Goal: Task Accomplishment & Management: Complete application form

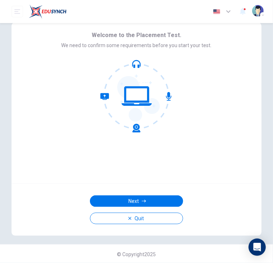
scroll to position [10, 0]
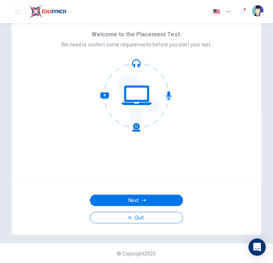
click at [241, 141] on div "Welcome to the Placement Test. We need to confirm some requirements before you …" at bounding box center [137, 102] width 250 height 161
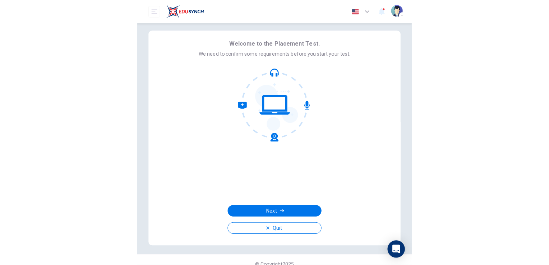
scroll to position [0, 0]
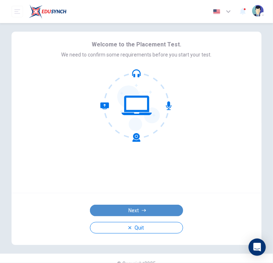
click at [142, 214] on button "Next" at bounding box center [136, 211] width 93 height 12
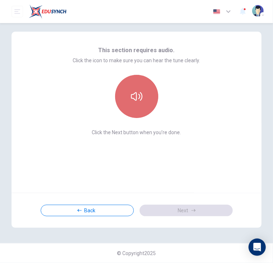
click at [140, 98] on icon "button" at bounding box center [137, 97] width 12 height 12
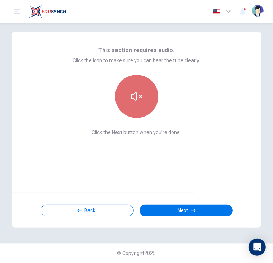
click at [135, 96] on icon "button" at bounding box center [137, 97] width 12 height 12
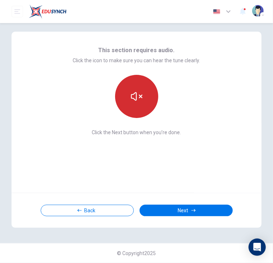
click at [135, 92] on icon "button" at bounding box center [137, 97] width 12 height 12
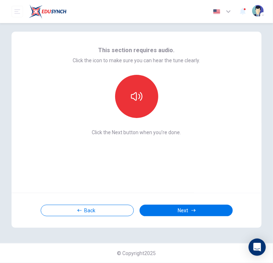
click at [173, 203] on div "Back Next" at bounding box center [137, 210] width 250 height 35
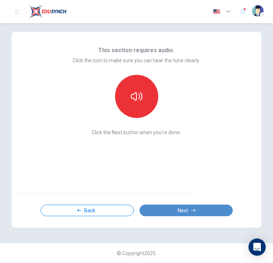
click at [174, 208] on button "Next" at bounding box center [186, 211] width 93 height 12
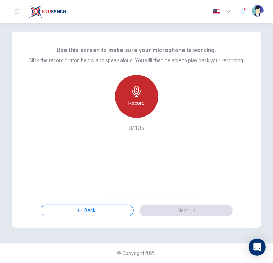
click at [144, 102] on h6 "Record" at bounding box center [136, 103] width 16 height 9
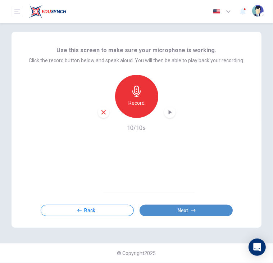
click at [184, 210] on button "Next" at bounding box center [186, 211] width 93 height 12
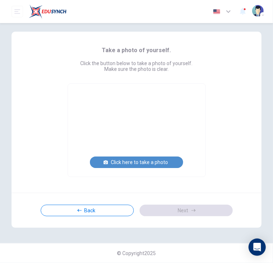
click at [142, 160] on button "Click here to take a photo" at bounding box center [136, 162] width 93 height 12
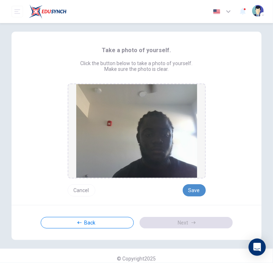
click at [194, 188] on button "Save" at bounding box center [194, 190] width 23 height 12
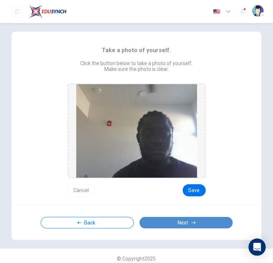
click at [196, 223] on button "Next" at bounding box center [186, 223] width 93 height 12
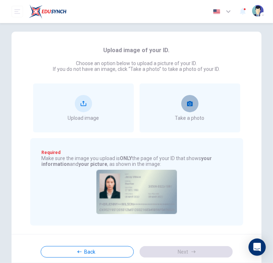
click at [191, 110] on button "take photo" at bounding box center [189, 103] width 17 height 17
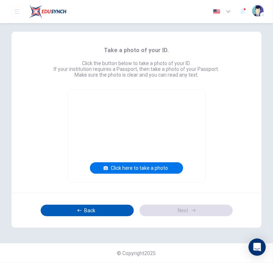
click at [104, 213] on button "Back" at bounding box center [87, 211] width 93 height 12
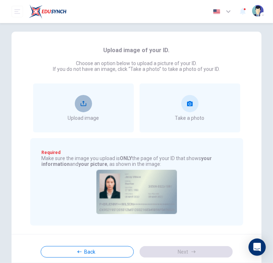
click at [82, 100] on button "upload" at bounding box center [83, 103] width 17 height 17
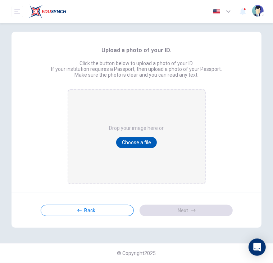
click at [138, 143] on button "Choose a file" at bounding box center [136, 143] width 41 height 12
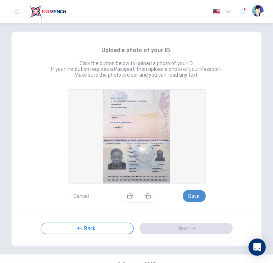
click at [192, 195] on button "Save" at bounding box center [194, 196] width 23 height 12
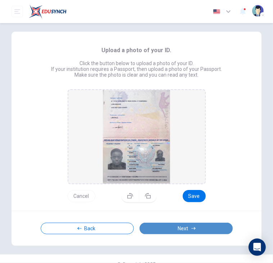
click at [192, 228] on icon "button" at bounding box center [193, 228] width 4 height 4
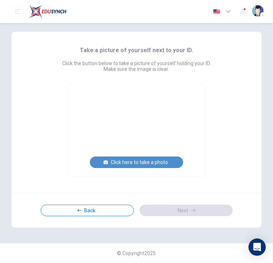
click at [147, 162] on button "Click here to take a photo" at bounding box center [136, 162] width 93 height 12
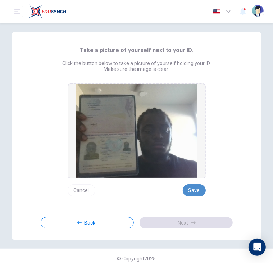
click at [190, 188] on button "Save" at bounding box center [194, 190] width 23 height 12
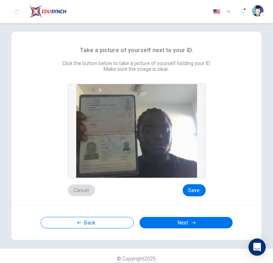
click at [81, 191] on button "Cancel" at bounding box center [82, 190] width 28 height 12
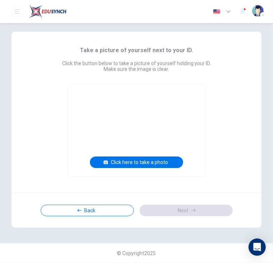
click at [81, 191] on div "Take a picture of yourself next to your ID. Click the button below to take a pi…" at bounding box center [137, 112] width 250 height 161
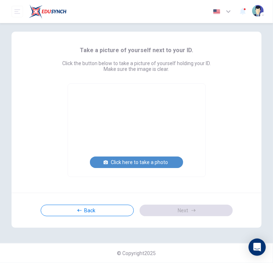
click at [142, 161] on button "Click here to take a photo" at bounding box center [136, 162] width 93 height 12
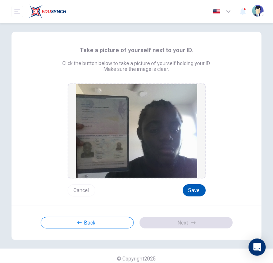
click at [196, 187] on button "Save" at bounding box center [194, 190] width 23 height 12
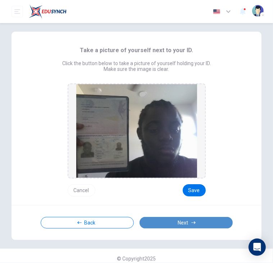
click at [195, 223] on button "Next" at bounding box center [186, 223] width 93 height 12
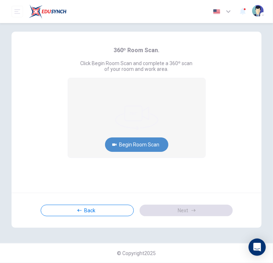
click at [137, 142] on button "Begin Room Scan" at bounding box center [136, 144] width 63 height 14
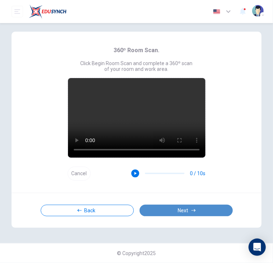
click at [186, 211] on button "Next" at bounding box center [186, 211] width 93 height 12
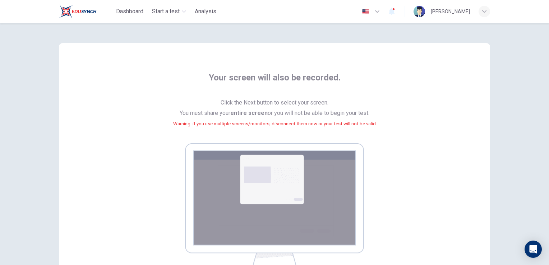
scroll to position [108, 0]
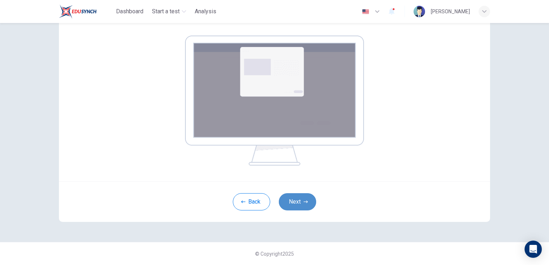
click at [273, 209] on button "Next" at bounding box center [297, 201] width 37 height 17
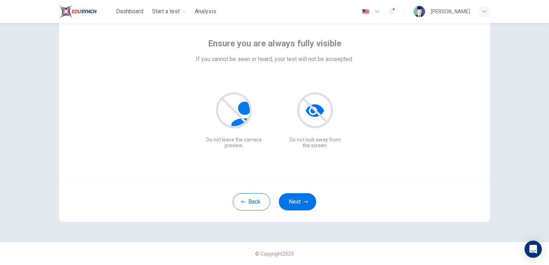
scroll to position [34, 0]
click at [273, 205] on button "Next" at bounding box center [297, 202] width 37 height 17
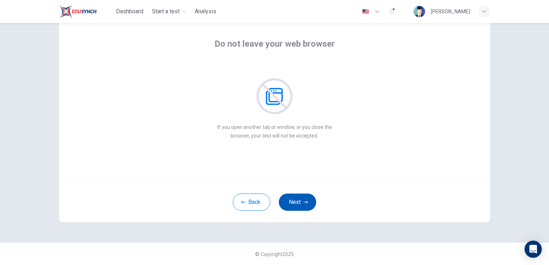
click at [273, 199] on button "Next" at bounding box center [297, 202] width 37 height 17
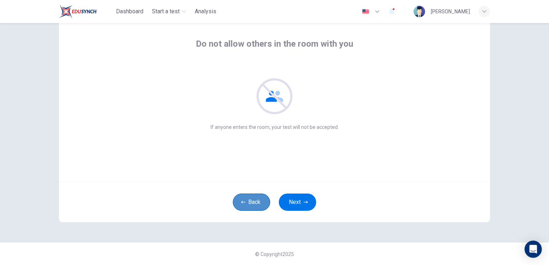
click at [255, 197] on button "Back" at bounding box center [251, 202] width 37 height 17
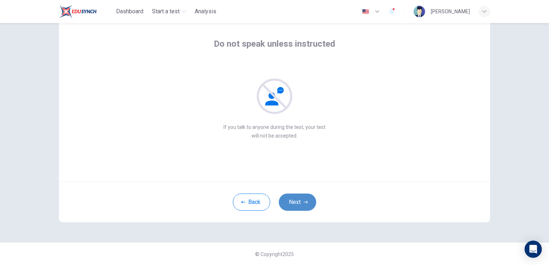
click at [273, 205] on button "Next" at bounding box center [297, 202] width 37 height 17
click at [273, 206] on button "Next" at bounding box center [297, 202] width 37 height 17
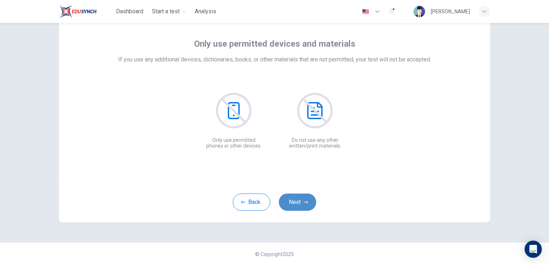
click at [273, 200] on button "Next" at bounding box center [297, 202] width 37 height 17
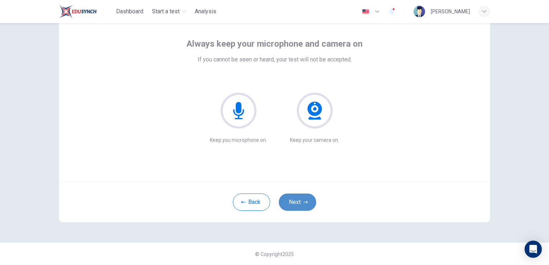
click at [273, 202] on button "Next" at bounding box center [297, 202] width 37 height 17
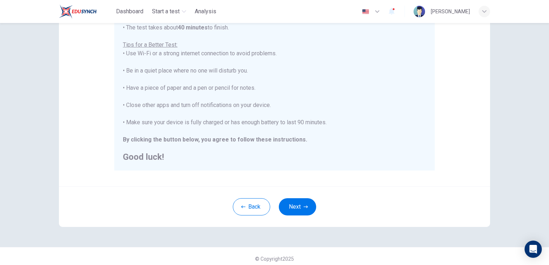
scroll to position [134, 0]
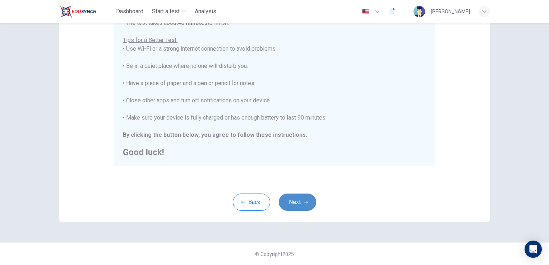
click at [273, 200] on button "Next" at bounding box center [297, 202] width 37 height 17
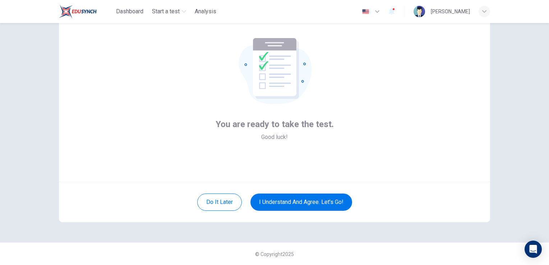
scroll to position [0, 0]
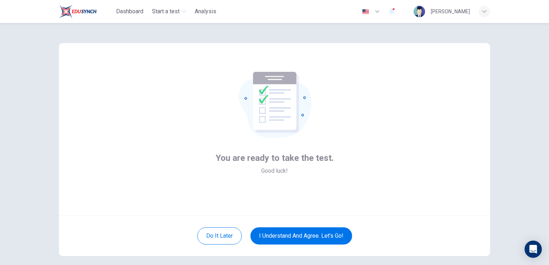
click at [273, 225] on div "Do it later I understand and agree. Let’s go!" at bounding box center [275, 236] width 432 height 41
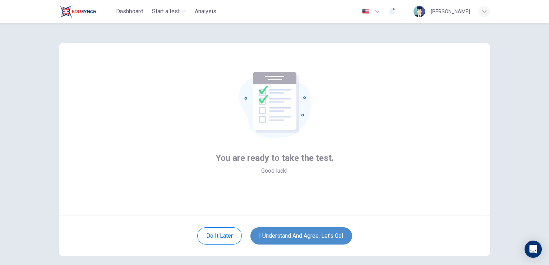
click at [273, 234] on button "I understand and agree. Let’s go!" at bounding box center [302, 236] width 102 height 17
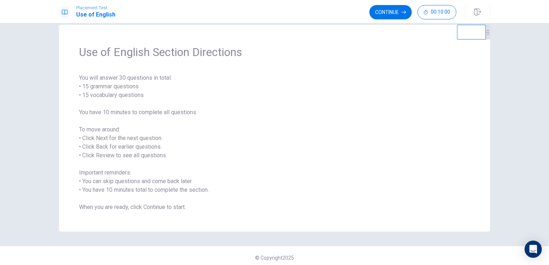
scroll to position [16, 0]
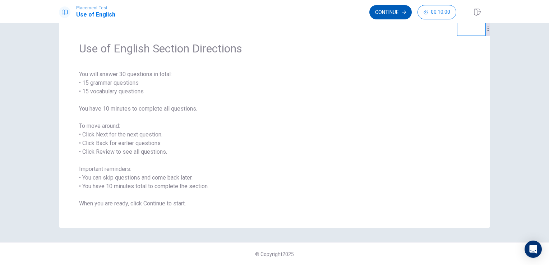
click at [273, 15] on button "Continue" at bounding box center [391, 12] width 42 height 14
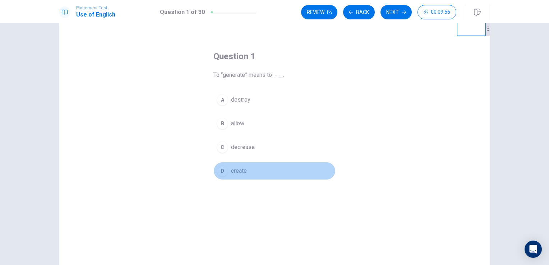
click at [220, 170] on div "D" at bounding box center [223, 171] width 12 height 12
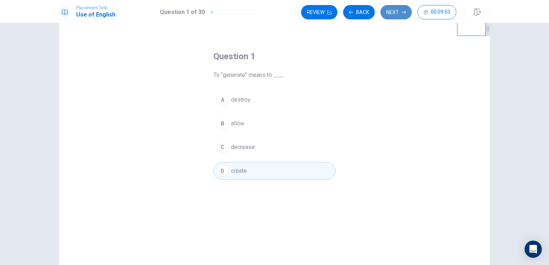
click at [273, 10] on button "Next" at bounding box center [396, 12] width 31 height 14
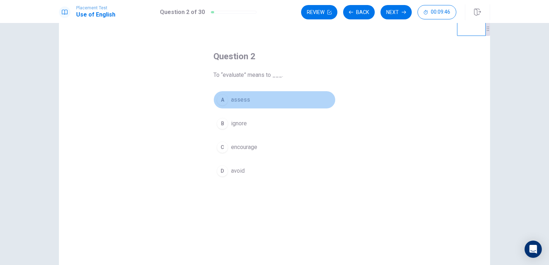
click at [226, 100] on div "A" at bounding box center [223, 100] width 12 height 12
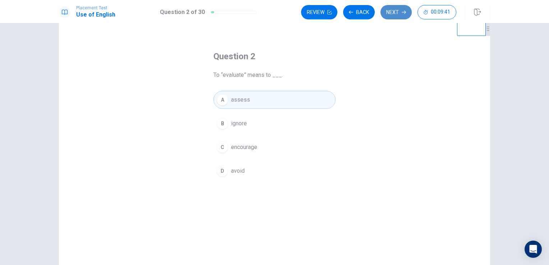
click at [273, 11] on button "Next" at bounding box center [396, 12] width 31 height 14
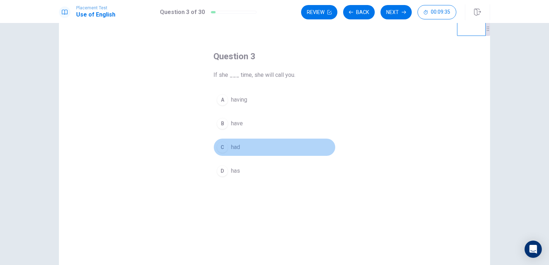
click at [222, 150] on div "C" at bounding box center [223, 148] width 12 height 12
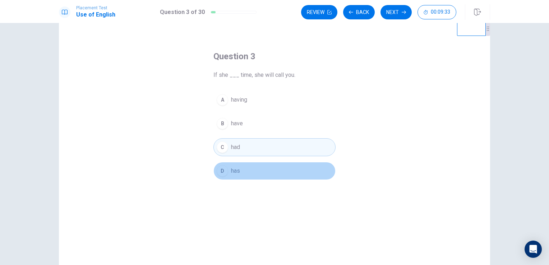
click at [222, 170] on div "D" at bounding box center [223, 171] width 12 height 12
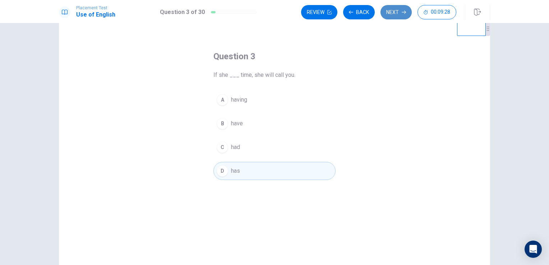
click at [273, 16] on button "Next" at bounding box center [396, 12] width 31 height 14
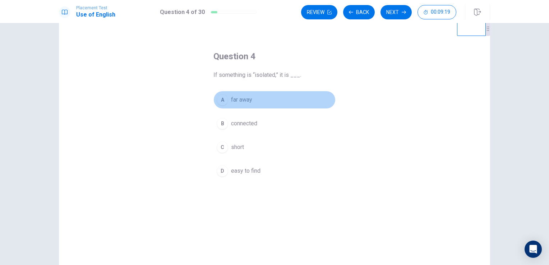
click at [237, 100] on span "far away" at bounding box center [241, 100] width 21 height 9
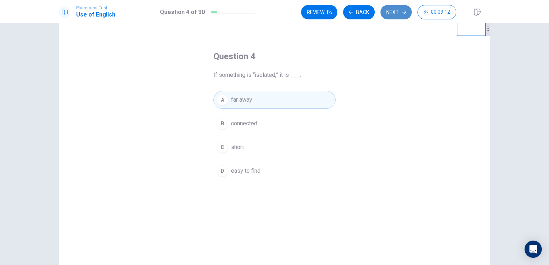
click at [273, 14] on button "Next" at bounding box center [396, 12] width 31 height 14
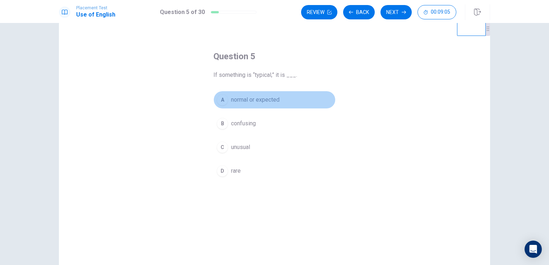
click at [273, 99] on span "normal or expected" at bounding box center [255, 100] width 49 height 9
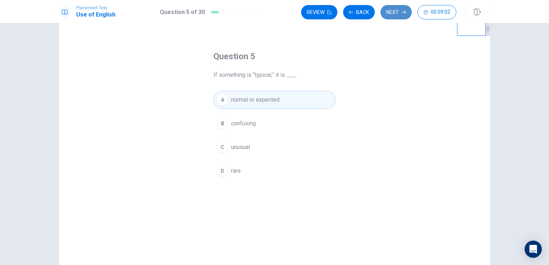
click at [273, 15] on button "Next" at bounding box center [396, 12] width 31 height 14
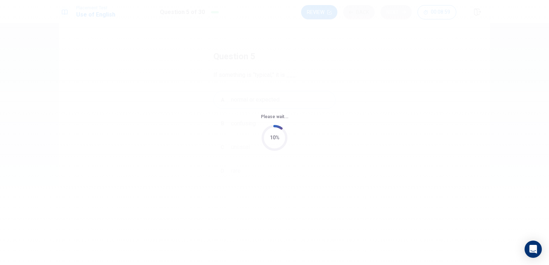
scroll to position [0, 0]
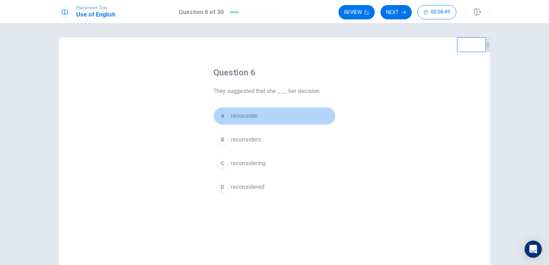
click at [220, 118] on div "A" at bounding box center [223, 116] width 12 height 12
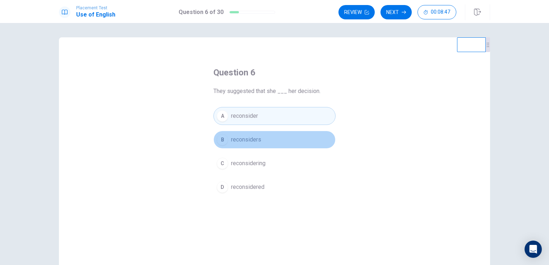
click at [220, 145] on button "B reconsiders" at bounding box center [275, 140] width 122 height 18
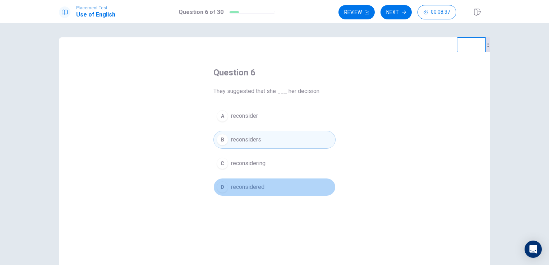
click at [223, 185] on div "D" at bounding box center [223, 188] width 12 height 12
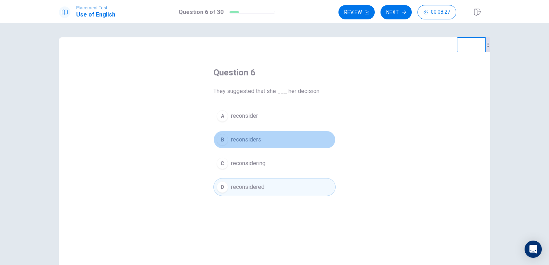
click at [219, 138] on div "B" at bounding box center [223, 140] width 12 height 12
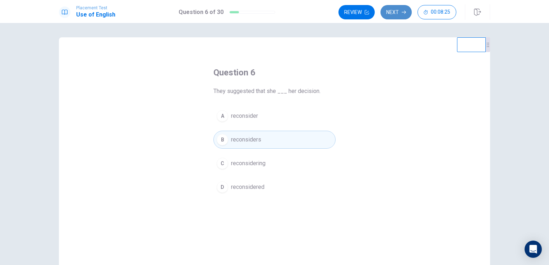
click at [273, 9] on button "Next" at bounding box center [396, 12] width 31 height 14
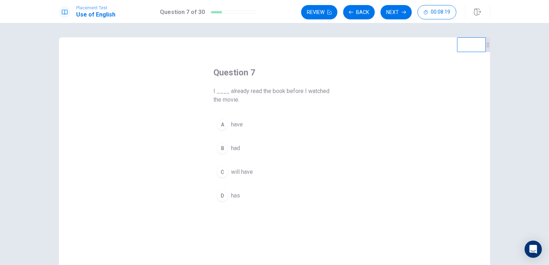
click at [221, 151] on div "B" at bounding box center [223, 149] width 12 height 12
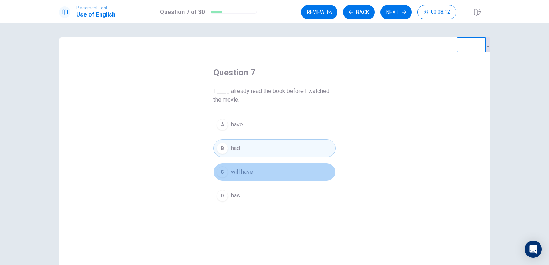
click at [247, 175] on span "will have" at bounding box center [242, 172] width 22 height 9
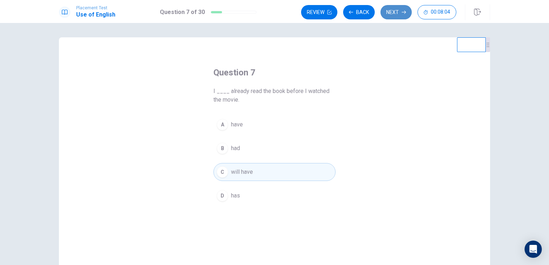
click at [273, 13] on button "Next" at bounding box center [396, 12] width 31 height 14
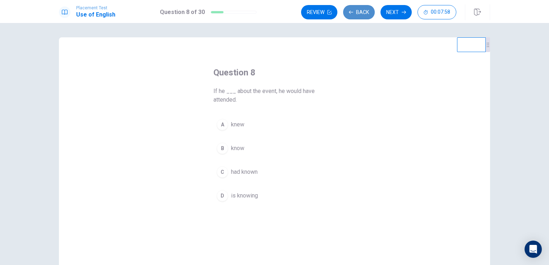
click at [273, 12] on button "Back" at bounding box center [359, 12] width 32 height 14
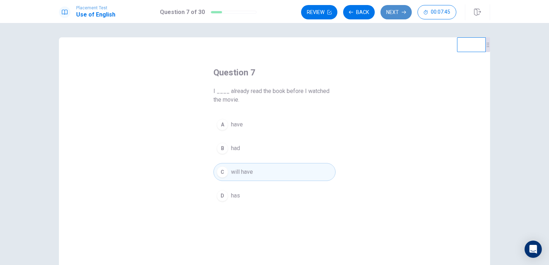
click at [273, 13] on button "Next" at bounding box center [396, 12] width 31 height 14
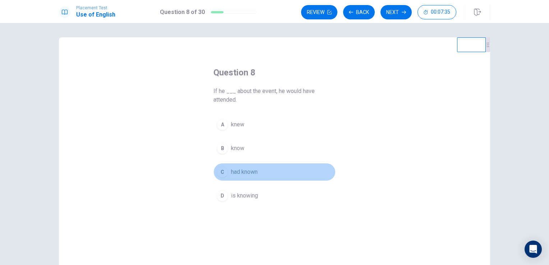
click at [223, 172] on div "C" at bounding box center [223, 173] width 12 height 12
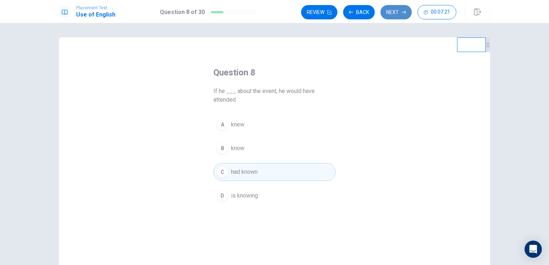
click at [273, 10] on button "Next" at bounding box center [396, 12] width 31 height 14
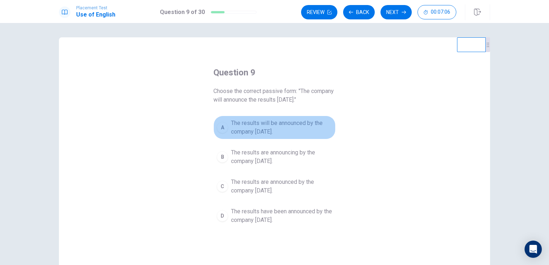
click at [273, 127] on span "The results will be announced by the company [DATE]." at bounding box center [281, 127] width 101 height 17
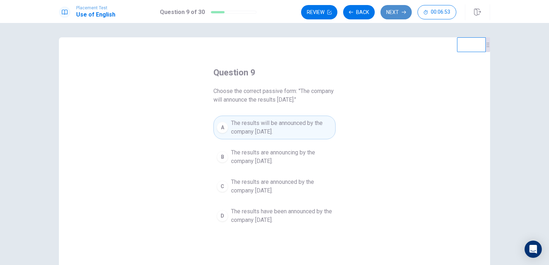
click at [273, 6] on button "Next" at bounding box center [396, 12] width 31 height 14
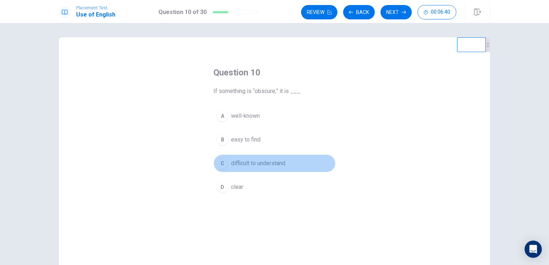
click at [245, 163] on span "difficult to understand" at bounding box center [258, 163] width 54 height 9
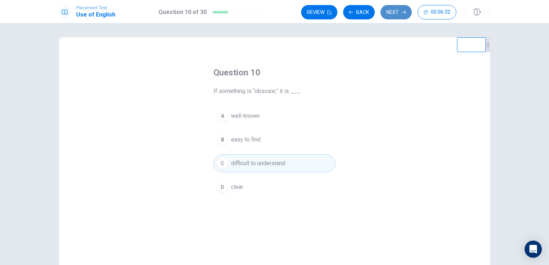
click at [273, 10] on button "Next" at bounding box center [396, 12] width 31 height 14
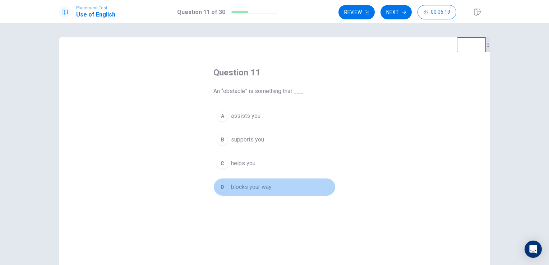
click at [240, 187] on span "blocks your way" at bounding box center [251, 187] width 41 height 9
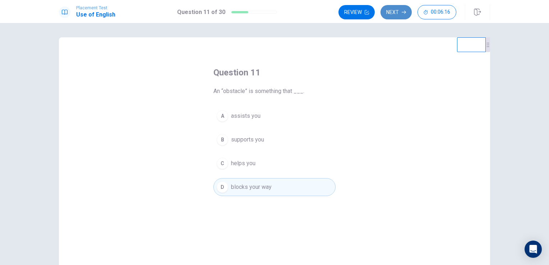
click at [273, 15] on button "Next" at bounding box center [396, 12] width 31 height 14
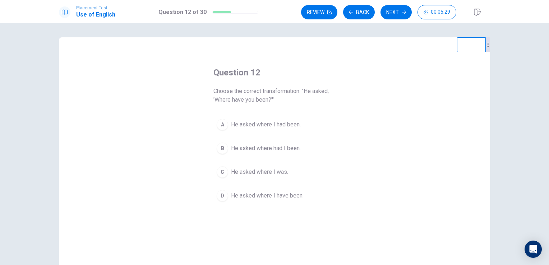
click at [220, 127] on div "A" at bounding box center [223, 125] width 12 height 12
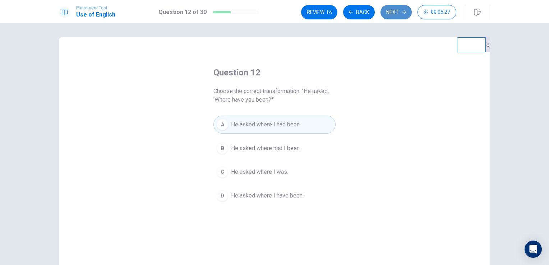
click at [273, 12] on icon "button" at bounding box center [404, 12] width 4 height 3
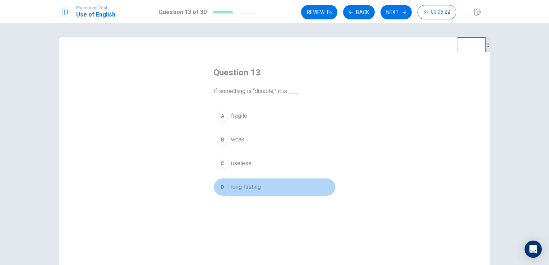
click at [233, 188] on span "long-lasting" at bounding box center [246, 187] width 30 height 9
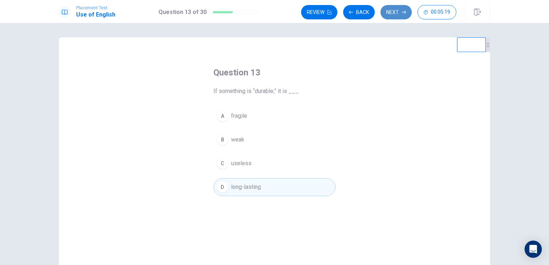
click at [273, 12] on button "Next" at bounding box center [396, 12] width 31 height 14
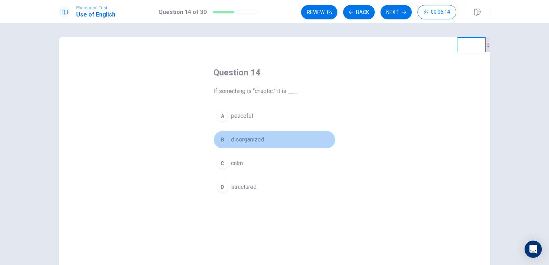
click at [255, 136] on span "disorganized" at bounding box center [247, 140] width 33 height 9
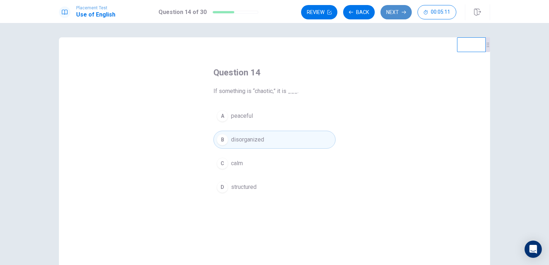
click at [273, 15] on button "Next" at bounding box center [396, 12] width 31 height 14
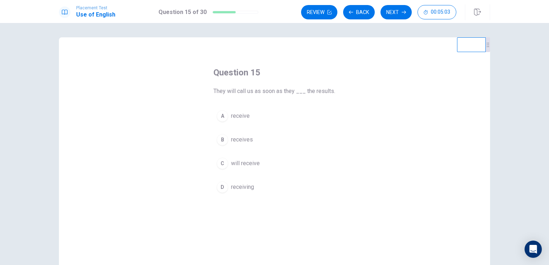
click at [238, 118] on span "receive" at bounding box center [240, 116] width 19 height 9
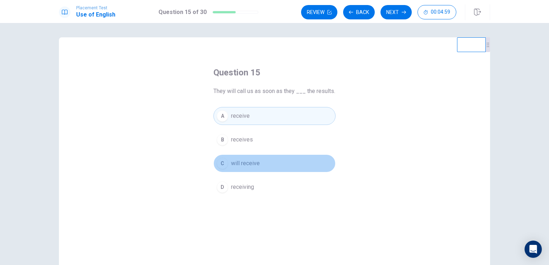
click at [243, 163] on span "will receive" at bounding box center [245, 163] width 29 height 9
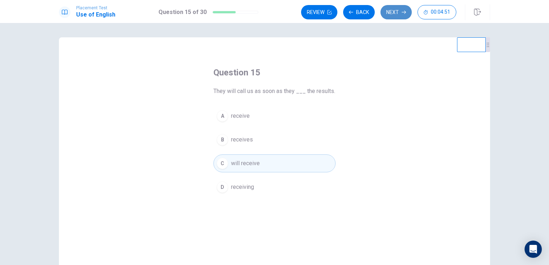
click at [273, 12] on button "Next" at bounding box center [396, 12] width 31 height 14
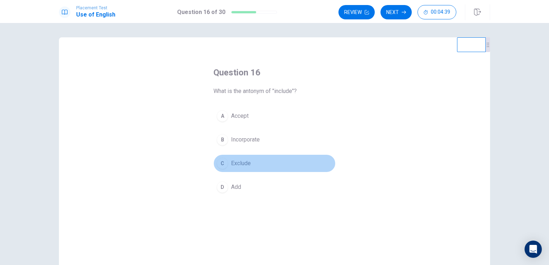
click at [240, 165] on span "Exclude" at bounding box center [241, 163] width 20 height 9
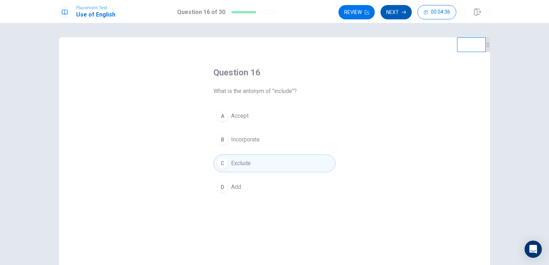
click at [273, 15] on button "Next" at bounding box center [396, 12] width 31 height 14
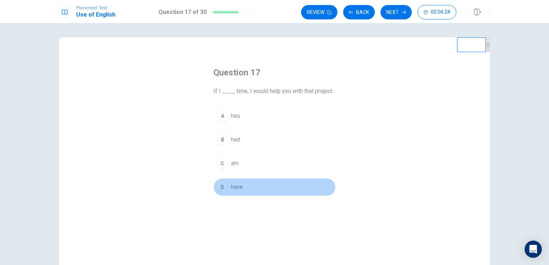
click at [237, 186] on span "have" at bounding box center [237, 187] width 12 height 9
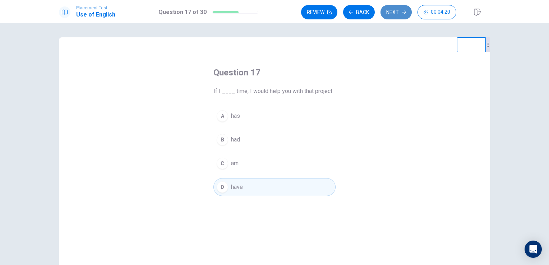
click at [273, 13] on button "Next" at bounding box center [396, 12] width 31 height 14
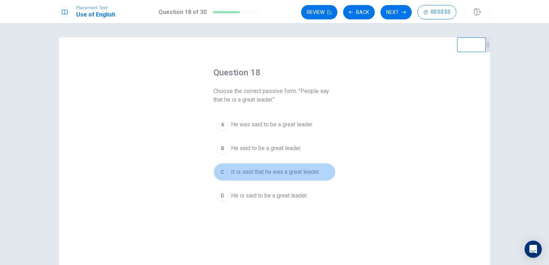
click at [224, 172] on div "C" at bounding box center [223, 173] width 12 height 12
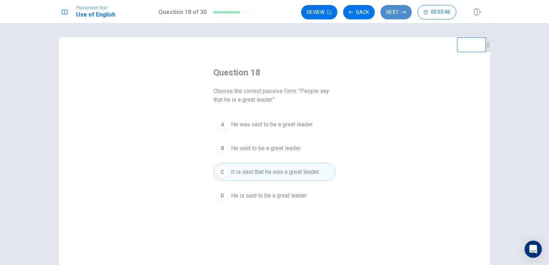
click at [273, 15] on button "Next" at bounding box center [396, 12] width 31 height 14
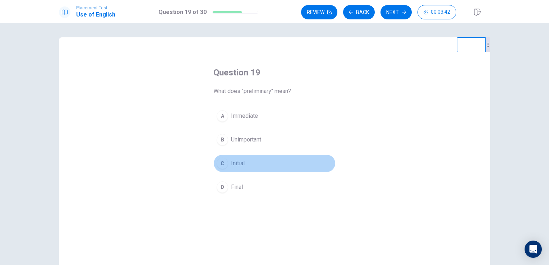
click at [234, 164] on span "Initial" at bounding box center [238, 163] width 14 height 9
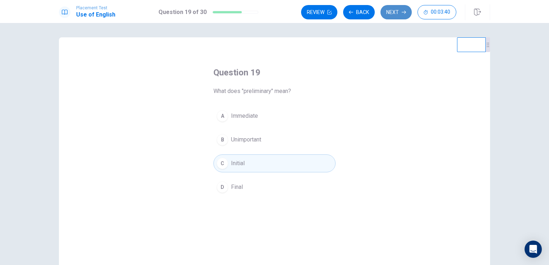
click at [273, 15] on button "Next" at bounding box center [396, 12] width 31 height 14
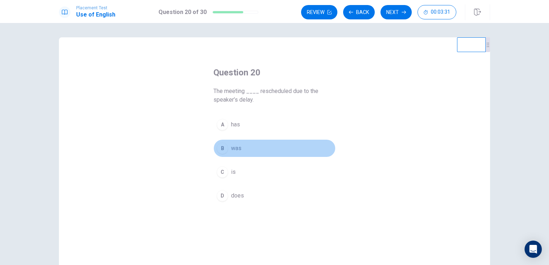
click at [231, 150] on span "was" at bounding box center [236, 148] width 10 height 9
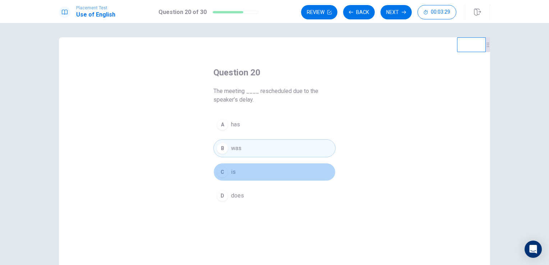
click at [232, 173] on span "is" at bounding box center [233, 172] width 5 height 9
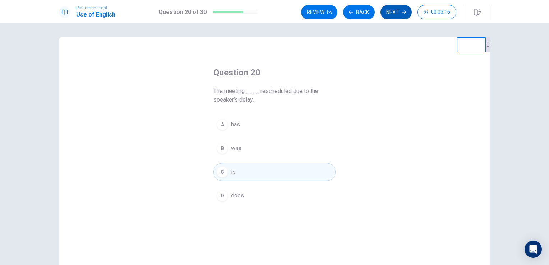
click at [273, 13] on button "Next" at bounding box center [396, 12] width 31 height 14
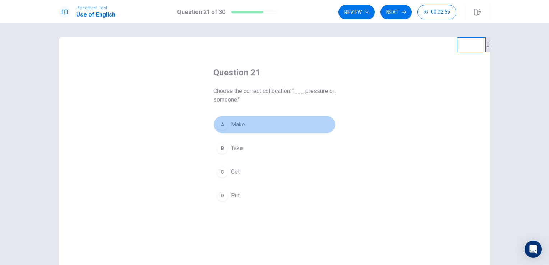
click at [238, 126] on span "Make" at bounding box center [238, 124] width 14 height 9
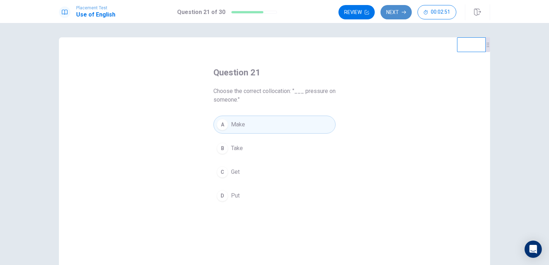
click at [273, 14] on button "Next" at bounding box center [396, 12] width 31 height 14
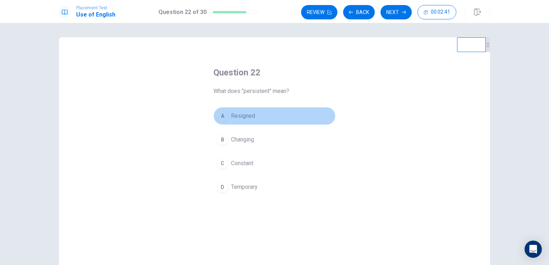
click at [220, 116] on div "A" at bounding box center [223, 116] width 12 height 12
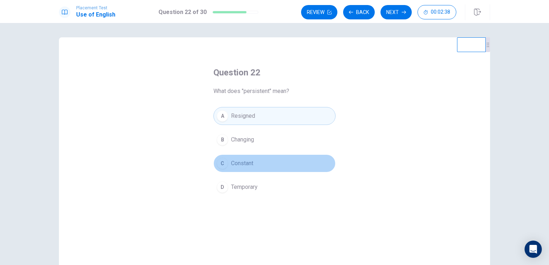
click at [231, 161] on span "Constant" at bounding box center [242, 163] width 22 height 9
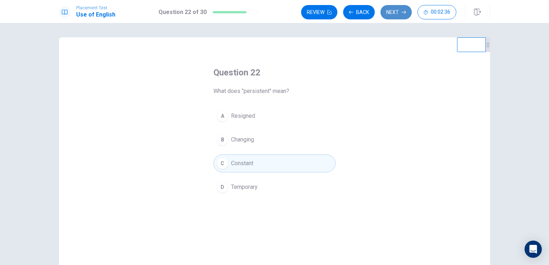
click at [273, 15] on button "Next" at bounding box center [396, 12] width 31 height 14
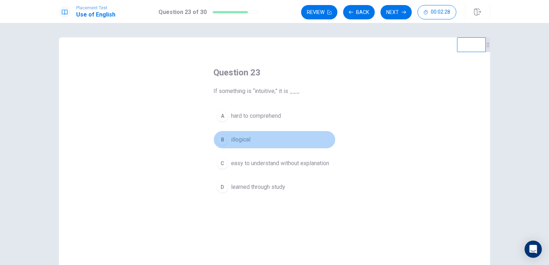
click at [247, 140] on span "illogical" at bounding box center [240, 140] width 19 height 9
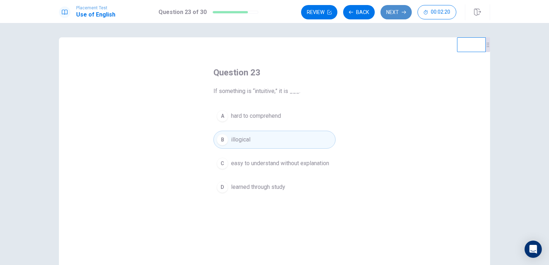
click at [273, 11] on button "Next" at bounding box center [396, 12] width 31 height 14
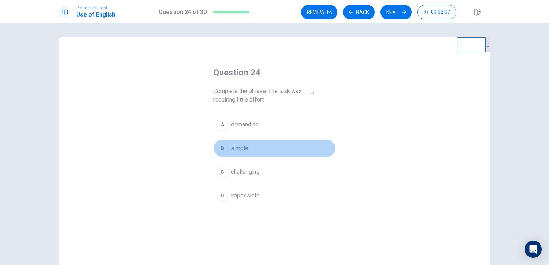
click at [240, 149] on span "simple" at bounding box center [239, 148] width 17 height 9
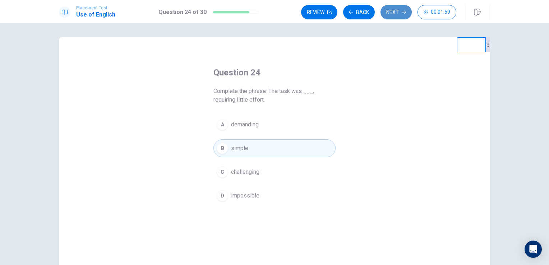
click at [273, 11] on button "Next" at bounding box center [396, 12] width 31 height 14
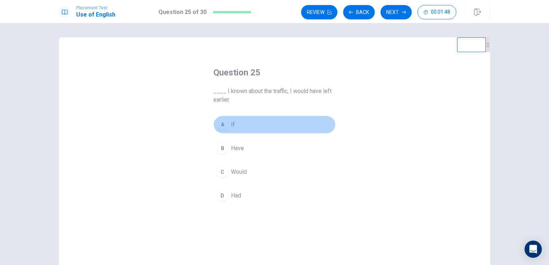
click at [233, 120] on button "A If" at bounding box center [275, 125] width 122 height 18
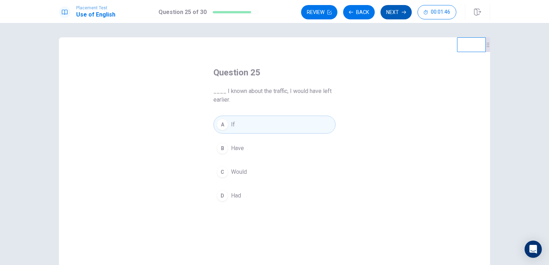
click at [273, 12] on button "Next" at bounding box center [396, 12] width 31 height 14
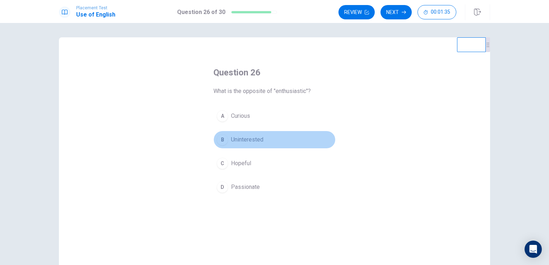
click at [246, 142] on span "Uninterested" at bounding box center [247, 140] width 32 height 9
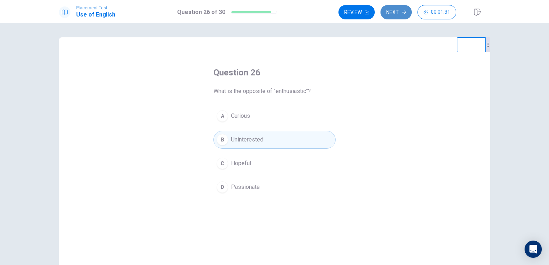
click at [273, 12] on button "Next" at bounding box center [396, 12] width 31 height 14
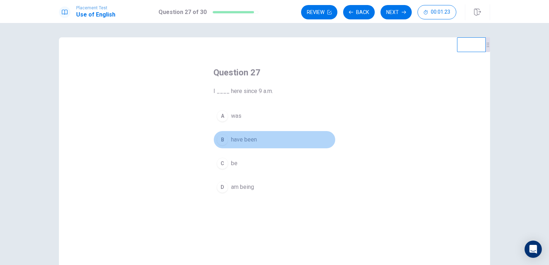
click at [246, 137] on span "have been" at bounding box center [244, 140] width 26 height 9
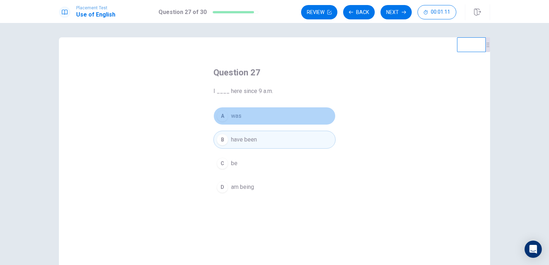
click at [236, 116] on span "was" at bounding box center [236, 116] width 10 height 9
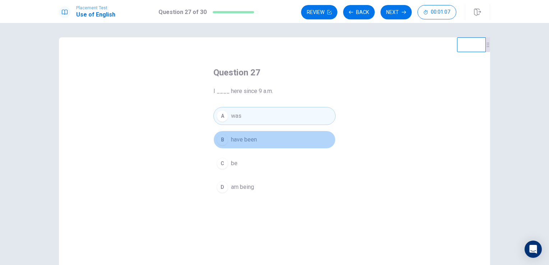
click at [260, 135] on button "B have been" at bounding box center [275, 140] width 122 height 18
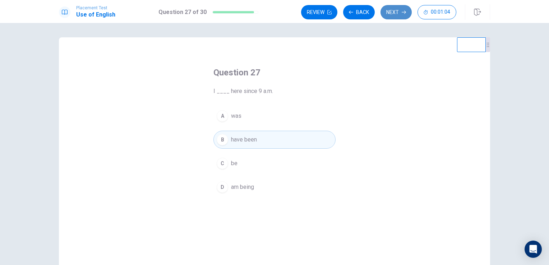
click at [273, 14] on button "Next" at bounding box center [396, 12] width 31 height 14
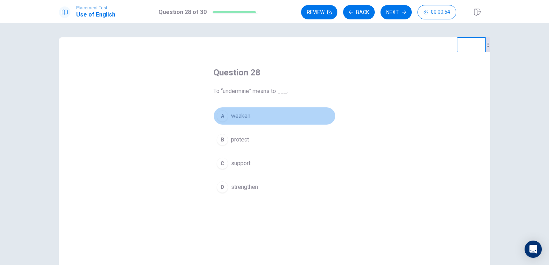
click at [239, 119] on span "weaken" at bounding box center [240, 116] width 19 height 9
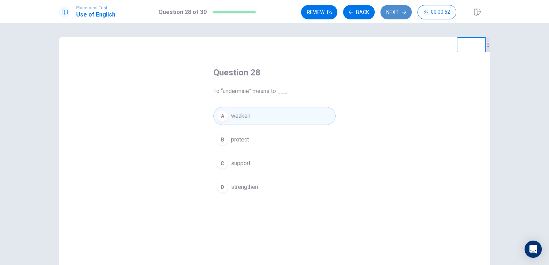
click at [273, 14] on button "Next" at bounding box center [396, 12] width 31 height 14
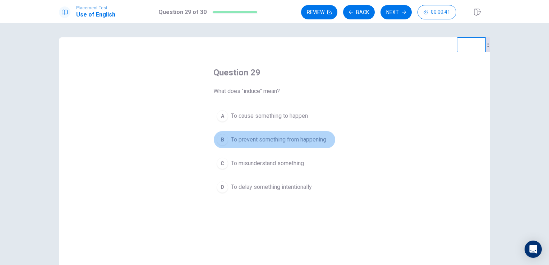
click at [273, 144] on button "B To prevent something from happening" at bounding box center [275, 140] width 122 height 18
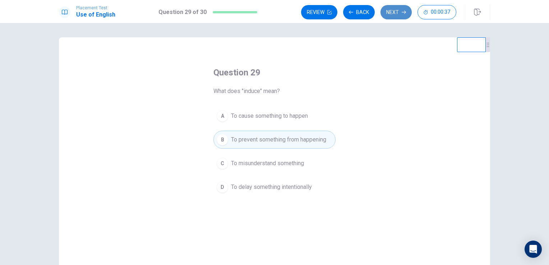
click at [273, 12] on button "Next" at bounding box center [396, 12] width 31 height 14
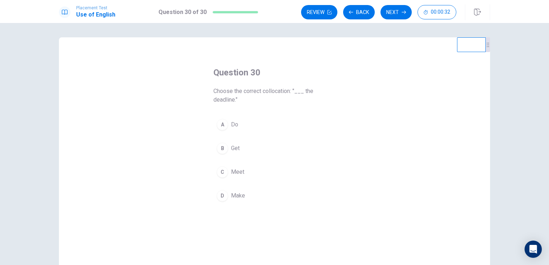
click at [255, 90] on span "Choose the correct collocation: "___ the deadline."" at bounding box center [275, 95] width 122 height 17
click at [223, 125] on div "A" at bounding box center [223, 125] width 12 height 12
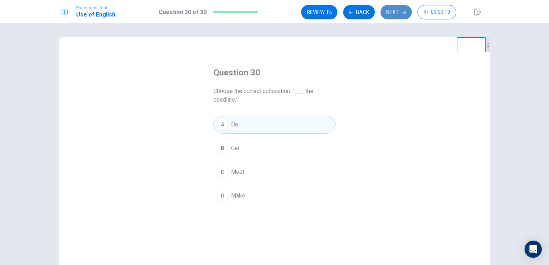
click at [273, 12] on button "Next" at bounding box center [396, 12] width 31 height 14
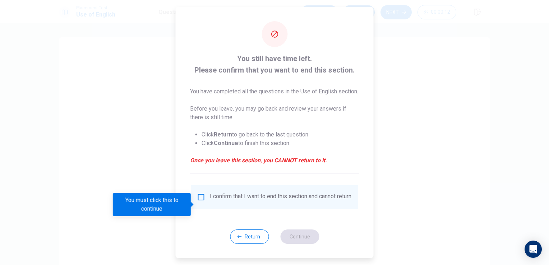
click at [200, 202] on div "I confirm that I want to end this section and cannot return." at bounding box center [275, 197] width 156 height 9
click at [199, 202] on input "You must click this to continue" at bounding box center [201, 197] width 9 height 9
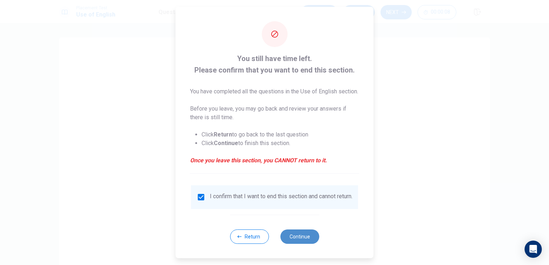
click at [273, 244] on button "Continue" at bounding box center [299, 237] width 39 height 14
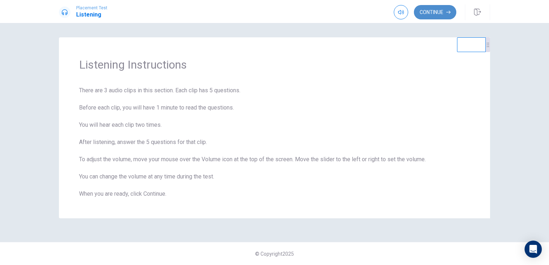
click at [273, 9] on button "Continue" at bounding box center [435, 12] width 42 height 14
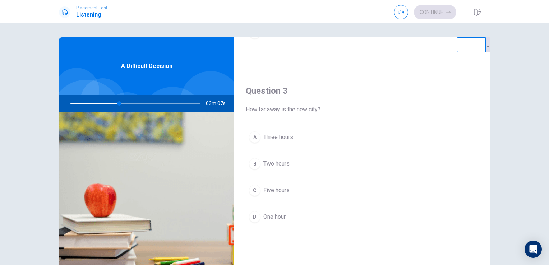
scroll to position [335, 0]
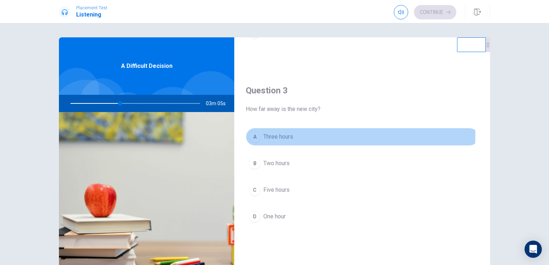
click at [273, 134] on span "Three hours" at bounding box center [279, 137] width 30 height 9
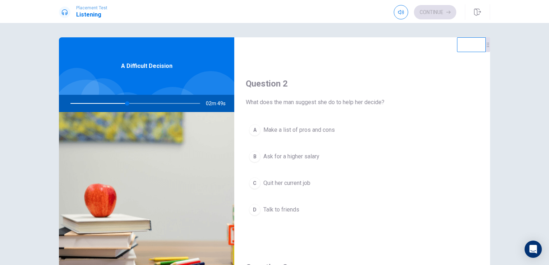
scroll to position [158, 0]
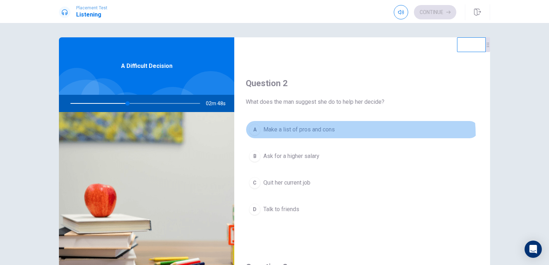
click at [273, 135] on button "A Make a list of pros and cons" at bounding box center [362, 130] width 233 height 18
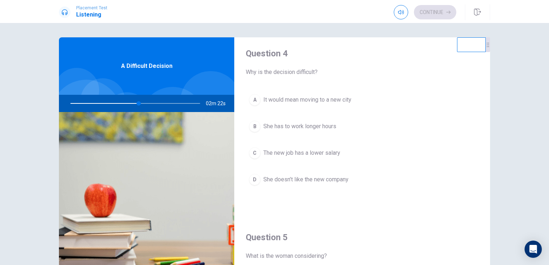
scroll to position [556, 0]
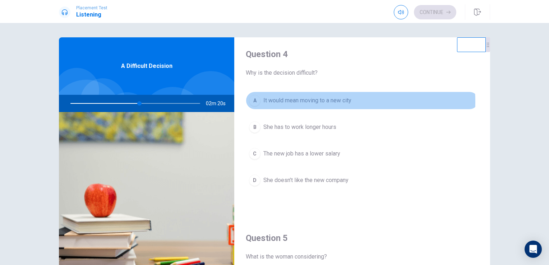
click at [273, 100] on span "It would mean moving to a new city" at bounding box center [308, 100] width 88 height 9
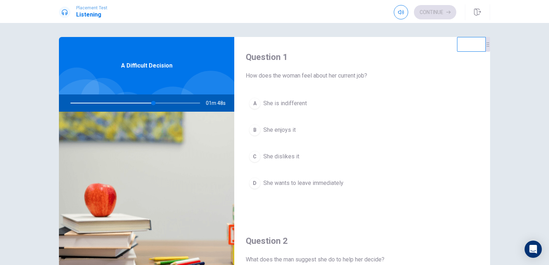
scroll to position [0, 0]
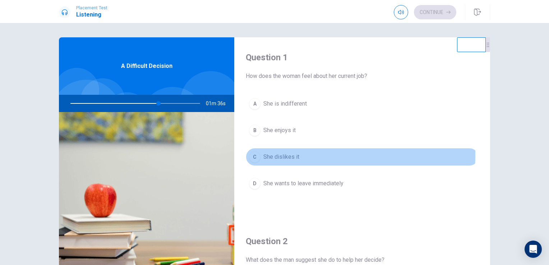
click at [273, 155] on span "She dislikes it" at bounding box center [282, 157] width 36 height 9
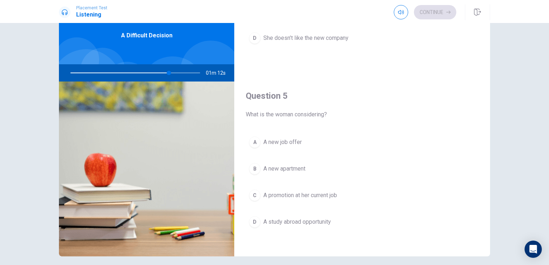
scroll to position [33, 0]
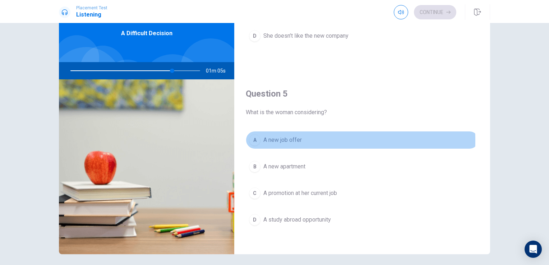
click at [273, 138] on span "A new job offer" at bounding box center [283, 140] width 38 height 9
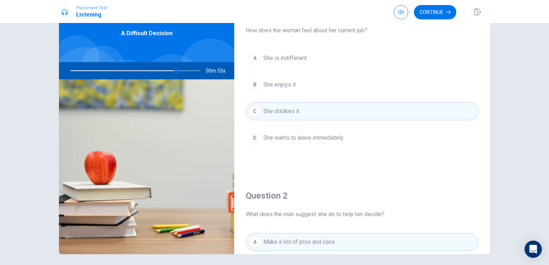
scroll to position [0, 0]
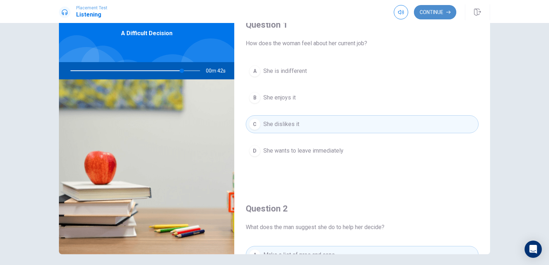
click at [273, 14] on button "Continue" at bounding box center [435, 12] width 42 height 14
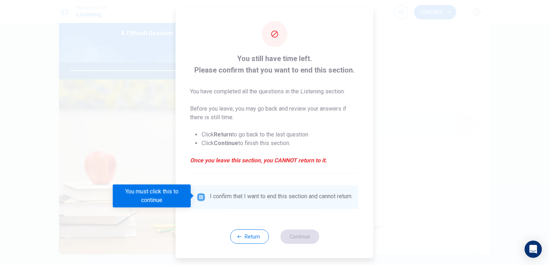
click at [199, 197] on input "You must click this to continue" at bounding box center [201, 197] width 9 height 9
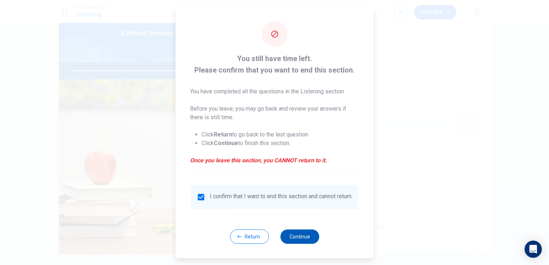
click at [273, 241] on button "Continue" at bounding box center [299, 237] width 39 height 14
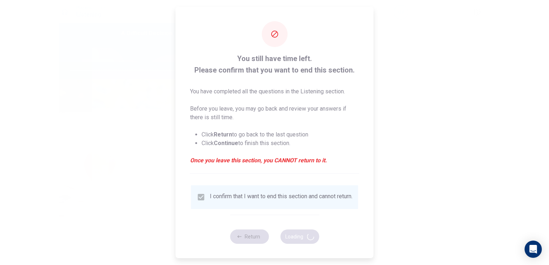
type input "89"
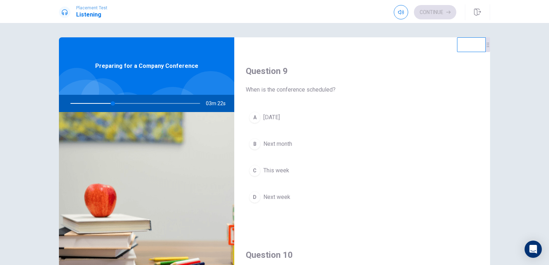
scroll to position [539, 0]
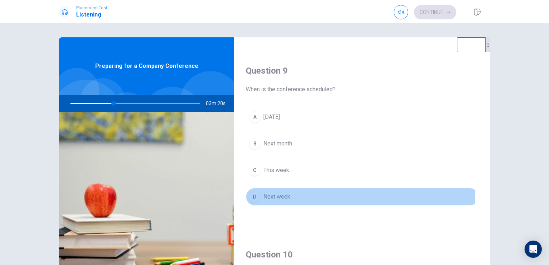
click at [264, 195] on span "Next week" at bounding box center [277, 197] width 27 height 9
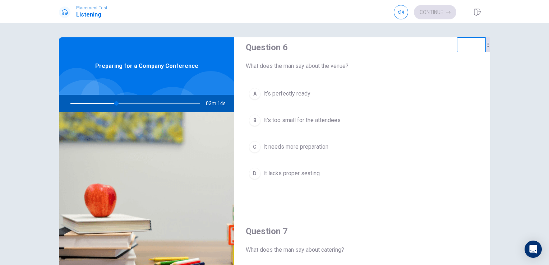
scroll to position [0, 0]
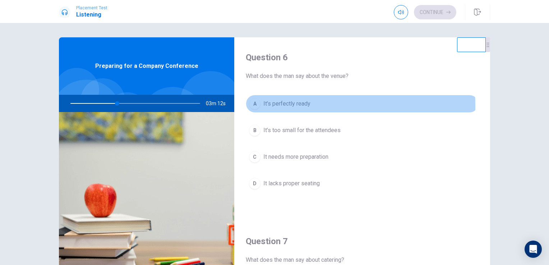
click at [273, 105] on span "It’s perfectly ready" at bounding box center [287, 104] width 47 height 9
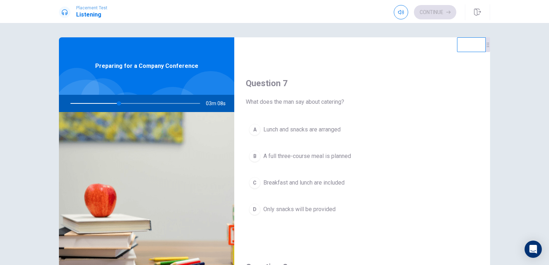
scroll to position [159, 0]
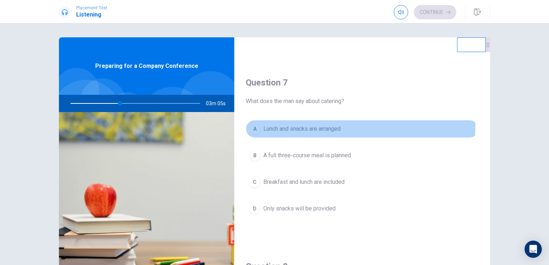
click at [273, 126] on span "Lunch and snacks are arranged" at bounding box center [302, 129] width 77 height 9
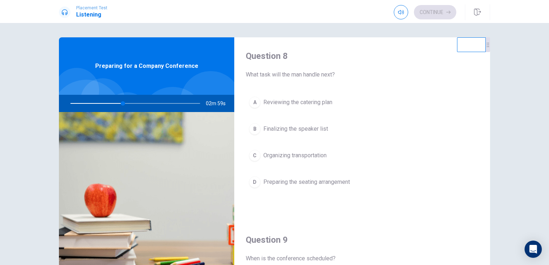
scroll to position [373, 0]
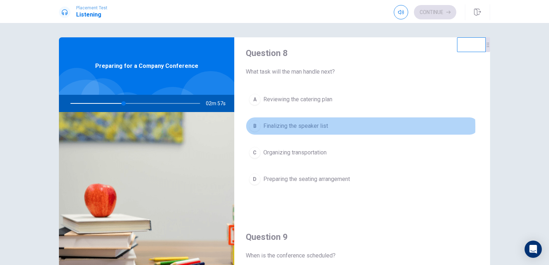
click at [273, 126] on span "Finalizing the speaker list" at bounding box center [296, 126] width 65 height 9
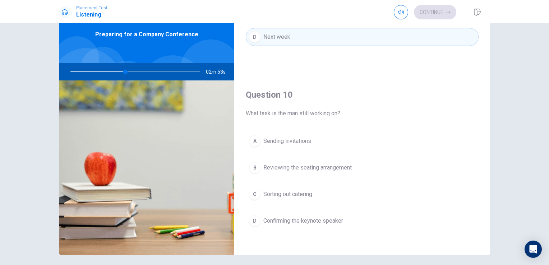
scroll to position [40, 0]
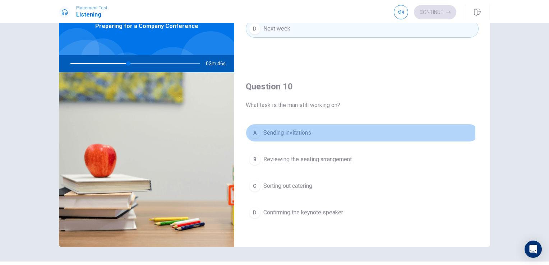
click at [273, 130] on span "Sending invitations" at bounding box center [288, 133] width 48 height 9
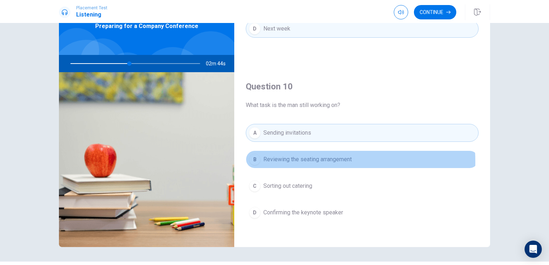
click at [273, 159] on span "Reviewing the seating arrangement" at bounding box center [308, 159] width 88 height 9
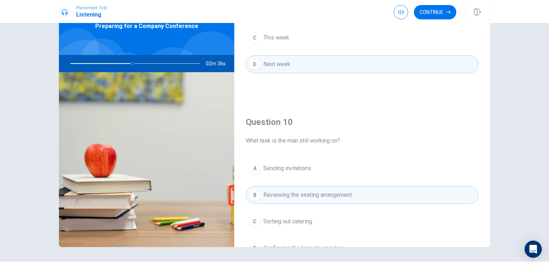
scroll to position [667, 0]
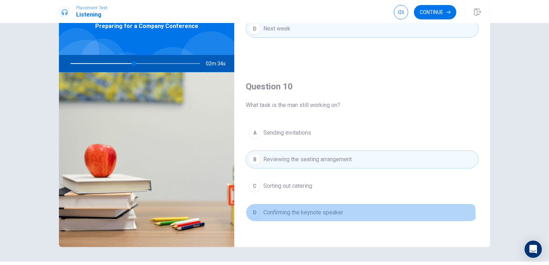
click at [273, 216] on button "D Confirming the keynote speaker" at bounding box center [362, 213] width 233 height 18
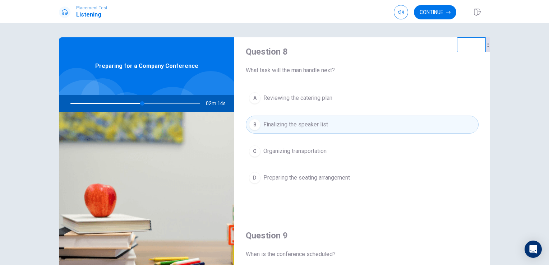
scroll to position [375, 0]
click at [273, 77] on div "Question 8 What task will the man handle next? A Reviewing the catering [MEDICA…" at bounding box center [362, 123] width 256 height 184
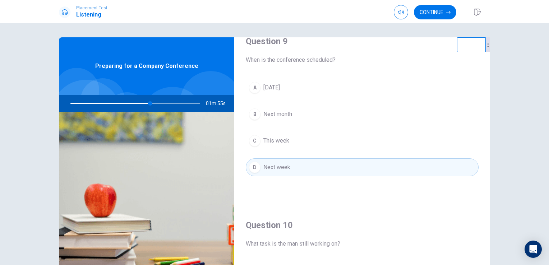
scroll to position [568, 0]
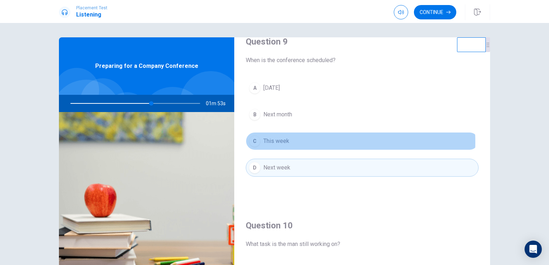
click at [273, 140] on button "C This week" at bounding box center [362, 141] width 233 height 18
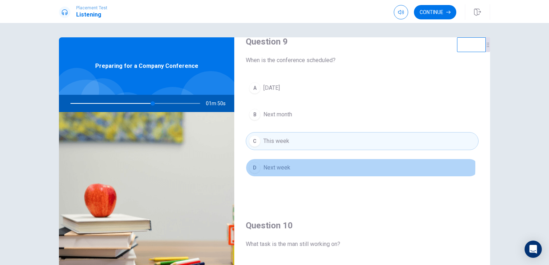
click at [273, 164] on button "D Next week" at bounding box center [362, 168] width 233 height 18
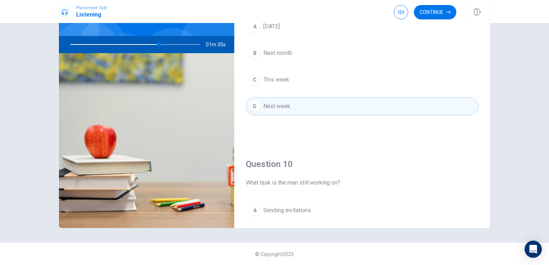
scroll to position [569, 0]
drag, startPoint x: 156, startPoint y: 44, endPoint x: 137, endPoint y: 44, distance: 19.8
click at [137, 44] on div at bounding box center [134, 44] width 144 height 17
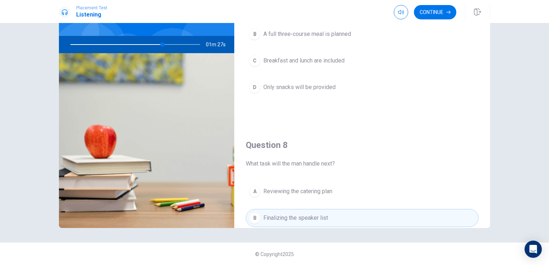
scroll to position [208, 0]
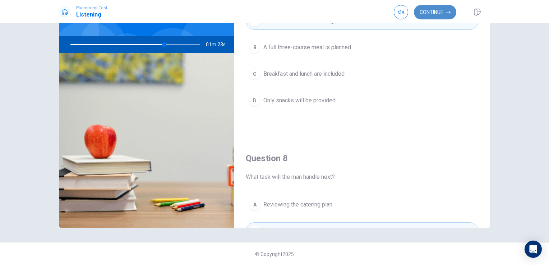
click at [273, 16] on button "Continue" at bounding box center [435, 12] width 42 height 14
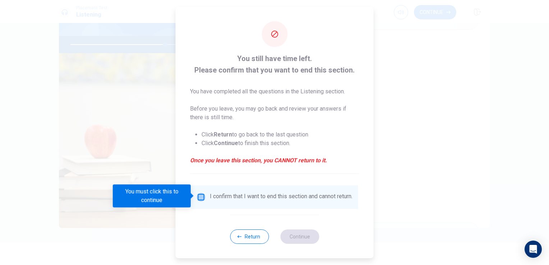
click at [197, 196] on input "You must click this to continue" at bounding box center [201, 197] width 9 height 9
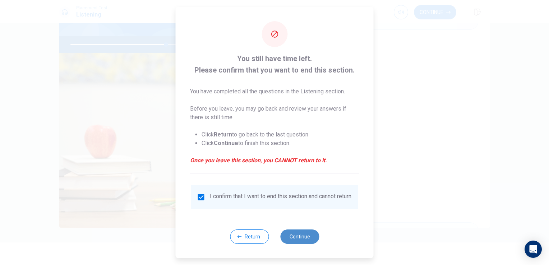
click at [273, 238] on button "Continue" at bounding box center [299, 237] width 39 height 14
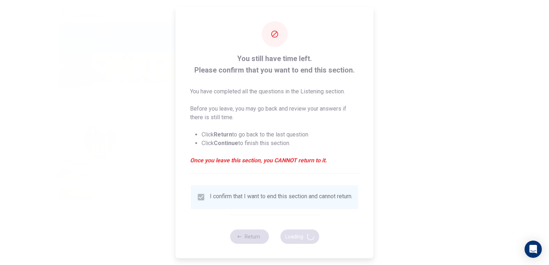
type input "74"
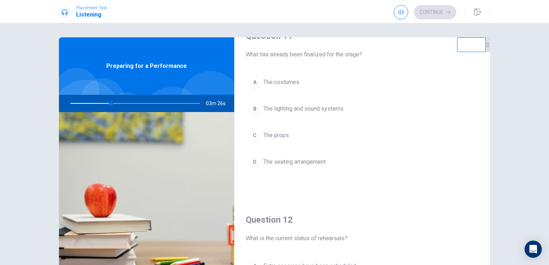
scroll to position [22, 0]
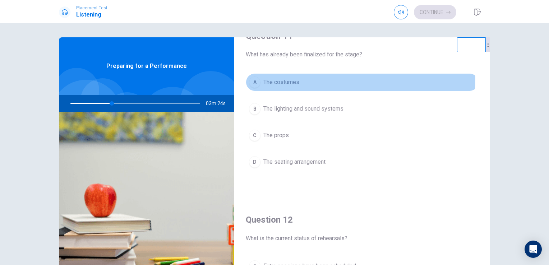
click at [259, 77] on button "A The costumes" at bounding box center [362, 82] width 233 height 18
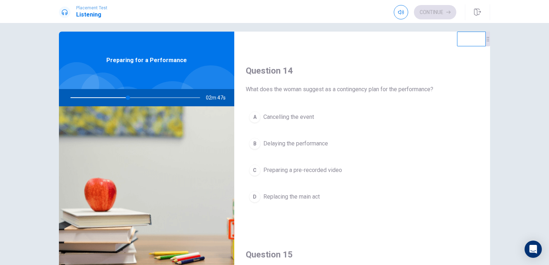
scroll to position [534, 0]
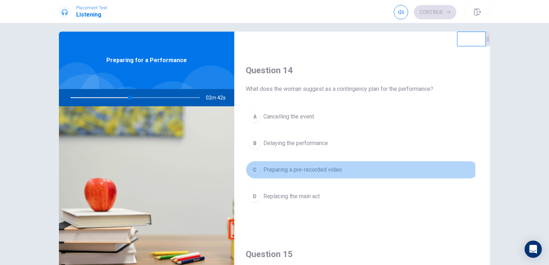
click at [273, 167] on span "Preparing a pre-recorded video" at bounding box center [303, 170] width 79 height 9
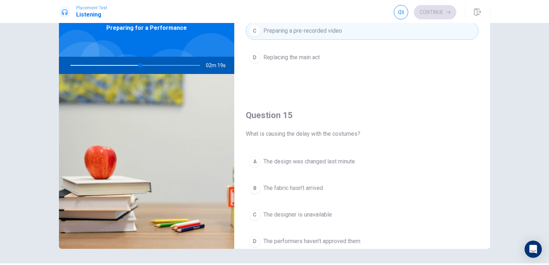
scroll to position [667, 0]
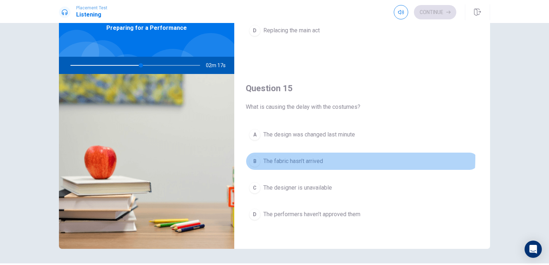
click at [273, 157] on span "The fabric hasn’t arrived" at bounding box center [294, 161] width 60 height 9
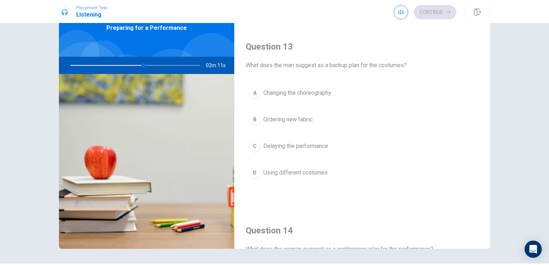
scroll to position [339, 0]
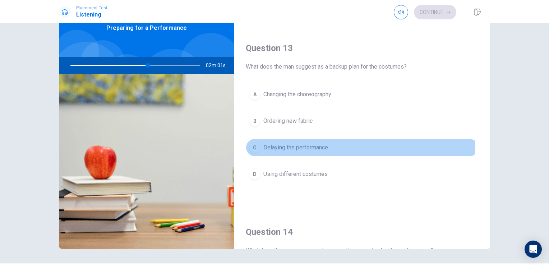
click at [273, 144] on span "Delaying the performance" at bounding box center [296, 147] width 65 height 9
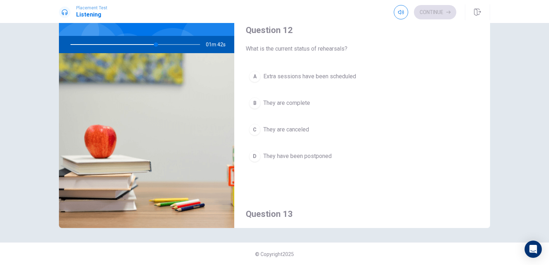
scroll to position [154, 0]
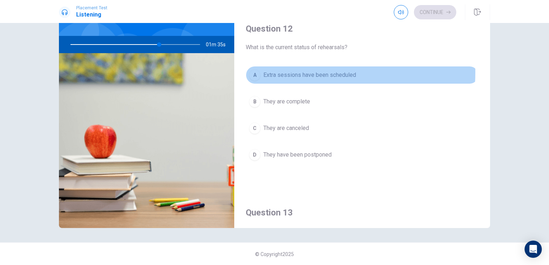
click at [273, 72] on span "Extra sessions have been scheduled" at bounding box center [310, 75] width 93 height 9
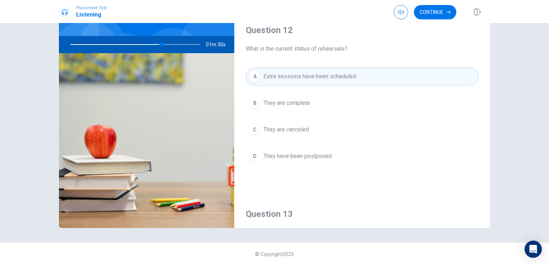
scroll to position [154, 0]
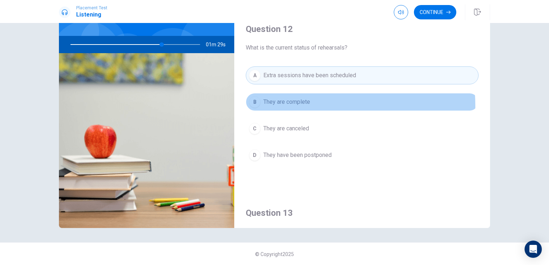
click at [273, 105] on button "B They are complete" at bounding box center [362, 102] width 233 height 18
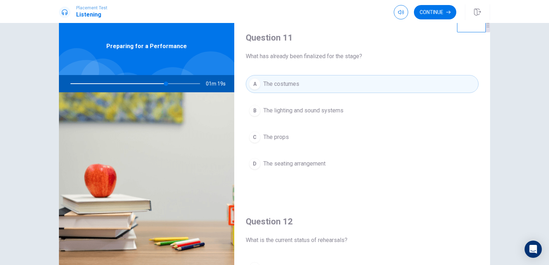
scroll to position [20, 0]
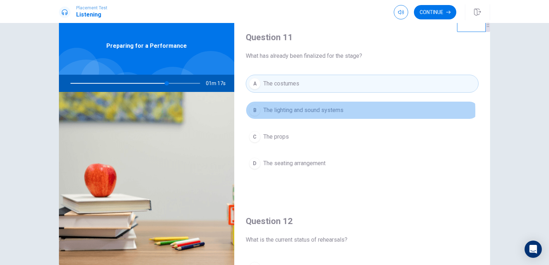
click at [273, 111] on span "The lighting and sound systems" at bounding box center [304, 110] width 80 height 9
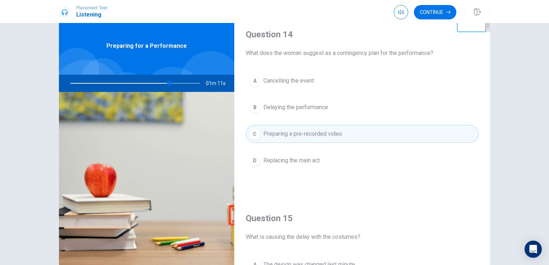
scroll to position [667, 0]
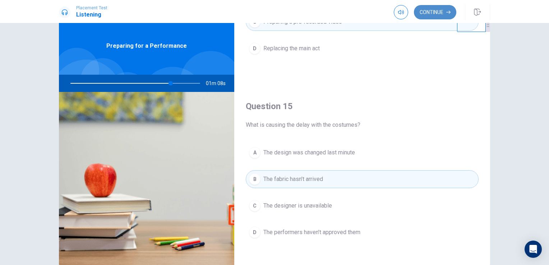
click at [273, 14] on button "Continue" at bounding box center [435, 12] width 42 height 14
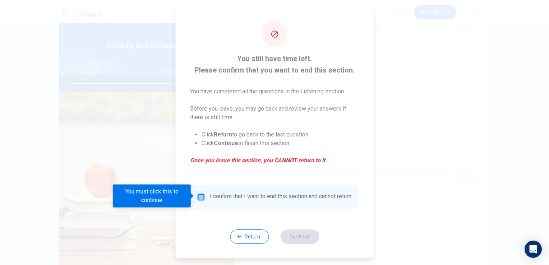
click at [198, 195] on input "You must click this to continue" at bounding box center [201, 197] width 9 height 9
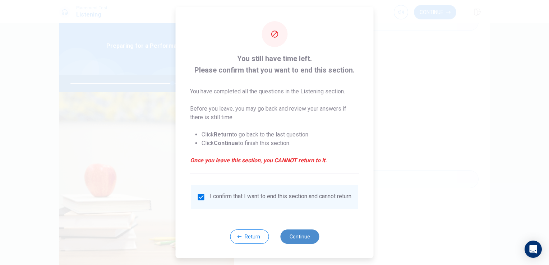
click at [273, 238] on button "Continue" at bounding box center [299, 237] width 39 height 14
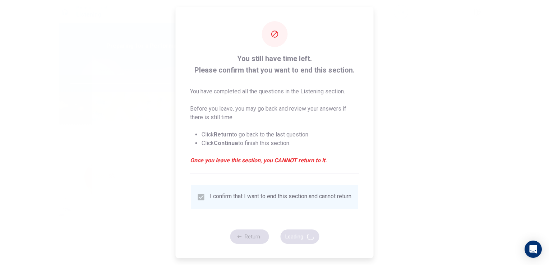
type input "80"
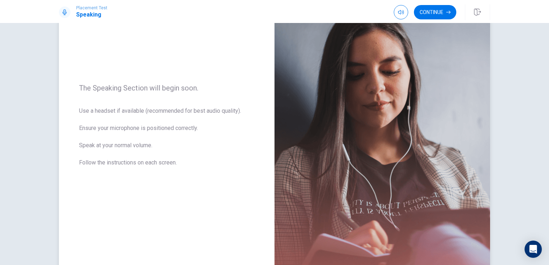
scroll to position [0, 0]
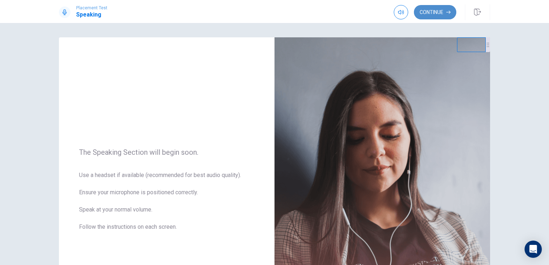
click at [273, 14] on button "Continue" at bounding box center [435, 12] width 42 height 14
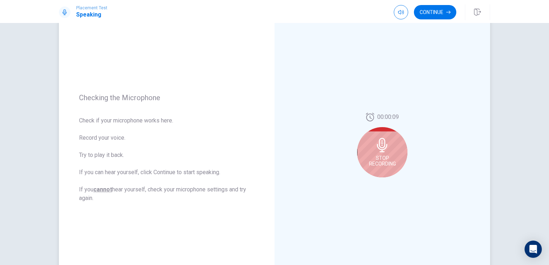
scroll to position [46, 0]
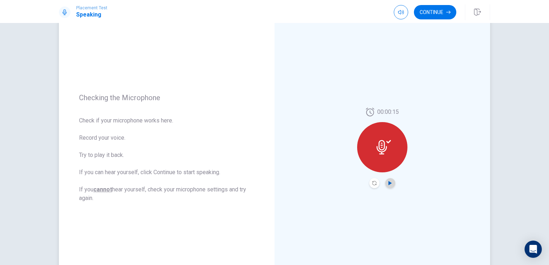
click at [273, 185] on icon "Play Audio" at bounding box center [390, 183] width 4 height 4
click at [273, 183] on icon "Pause Audio" at bounding box center [391, 183] width 4 height 4
click at [273, 14] on button "Continue" at bounding box center [435, 12] width 42 height 14
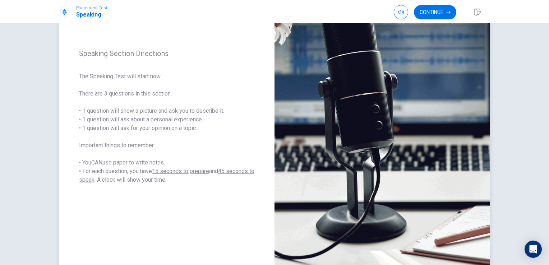
scroll to position [77, 0]
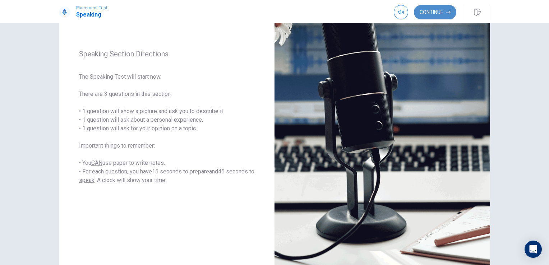
click at [273, 8] on button "Continue" at bounding box center [435, 12] width 42 height 14
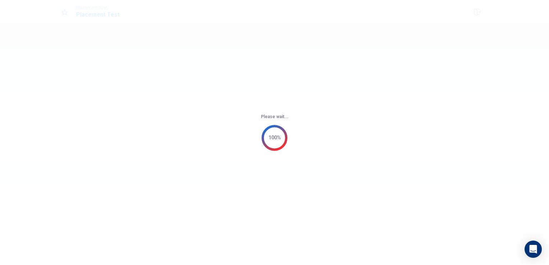
scroll to position [0, 0]
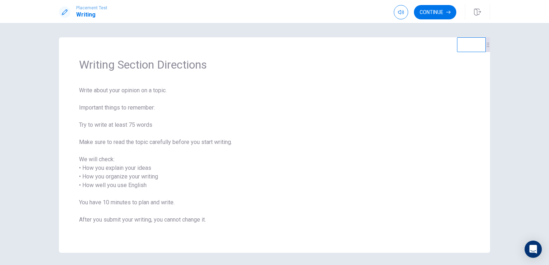
click at [273, 3] on div "Placement Test Writing Continue" at bounding box center [274, 11] width 549 height 23
click at [273, 10] on button "Continue" at bounding box center [435, 12] width 42 height 14
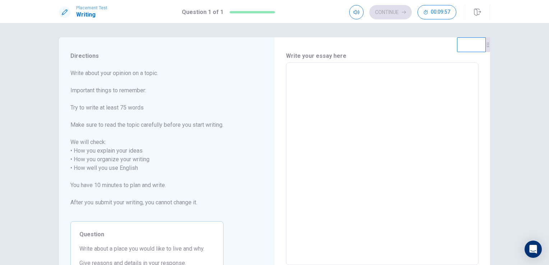
click at [273, 81] on textarea at bounding box center [382, 164] width 183 height 191
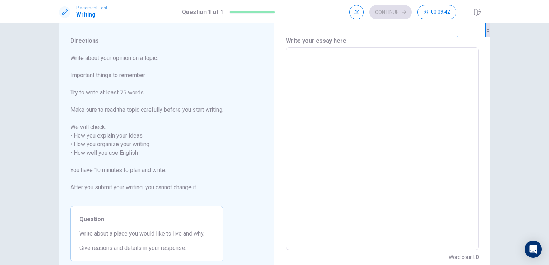
scroll to position [14, 0]
type textarea "x"
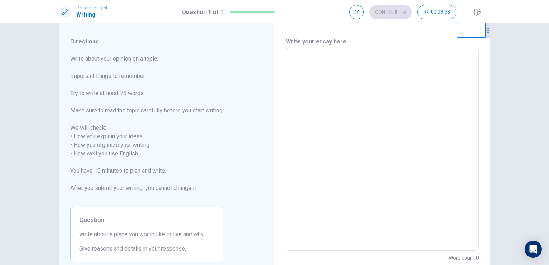
type textarea "x"
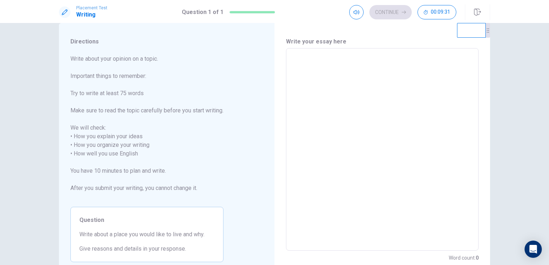
type textarea "x"
click at [273, 139] on button "Click to reconnect" at bounding box center [327, 146] width 54 height 14
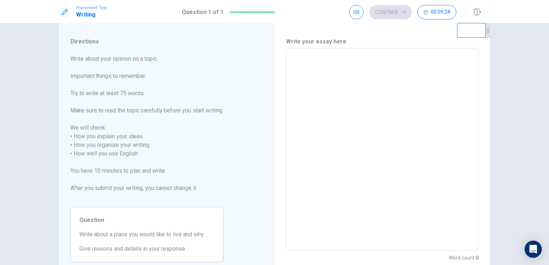
click at [273, 139] on button "Click to reconnect" at bounding box center [327, 146] width 54 height 14
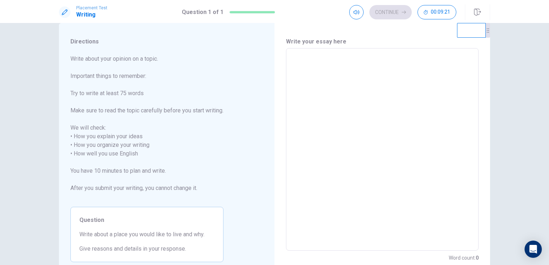
click at [273, 139] on button "Click to reconnect" at bounding box center [327, 146] width 54 height 14
type textarea "x"
click at [273, 68] on textarea at bounding box center [382, 149] width 183 height 191
type textarea "x"
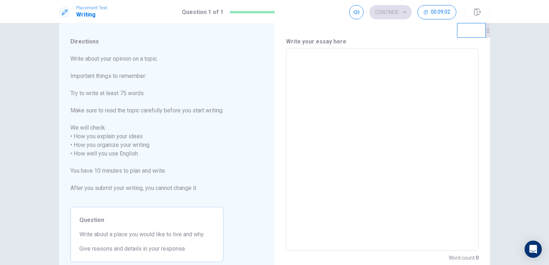
type textarea "x"
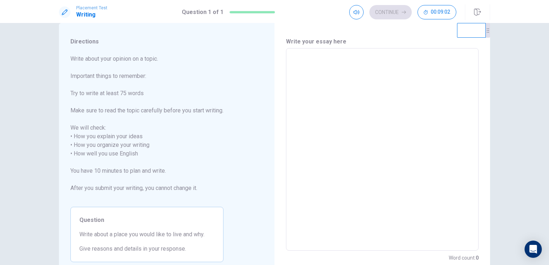
type textarea "x"
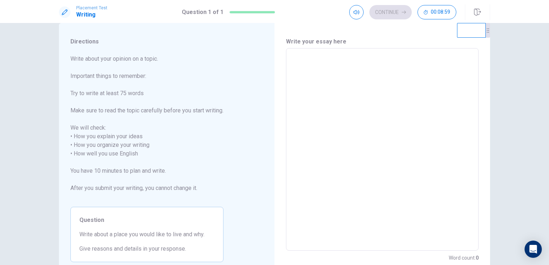
type textarea "x"
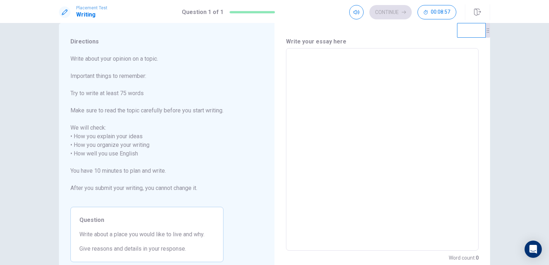
type textarea "x"
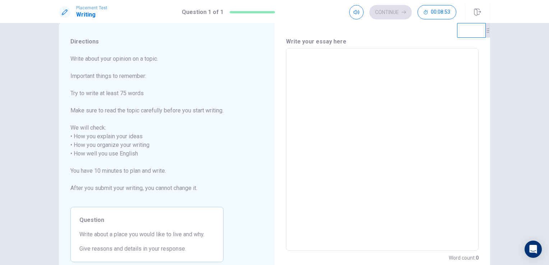
type textarea "x"
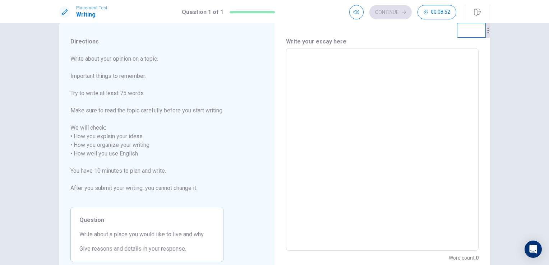
type textarea "x"
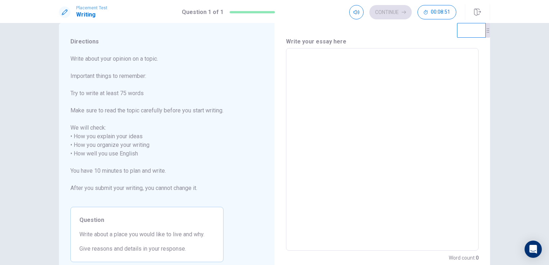
type textarea "x"
type textarea "T"
type textarea "x"
type textarea "Th"
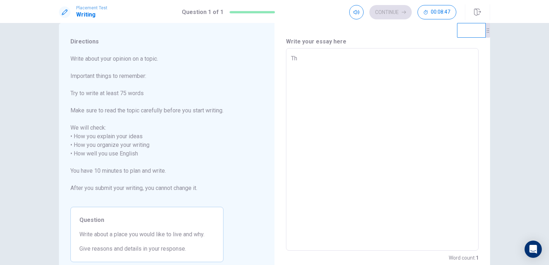
type textarea "x"
type textarea "The"
type textarea "x"
type textarea "The"
type textarea "x"
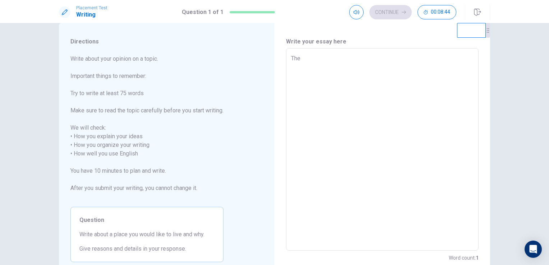
type textarea "The"
type textarea "x"
type textarea "Th"
type textarea "x"
type textarea "T"
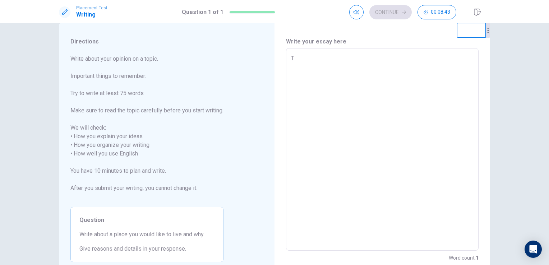
type textarea "x"
type textarea "H"
type textarea "x"
type textarea "Ha"
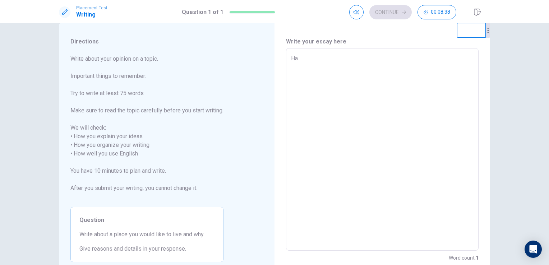
type textarea "x"
type textarea "Has"
type textarea "x"
type textarea "Has"
type textarea "x"
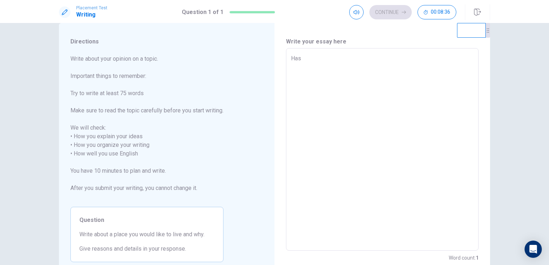
type textarea "Has t"
type textarea "x"
type textarea "Has th"
type textarea "x"
type textarea "Has the"
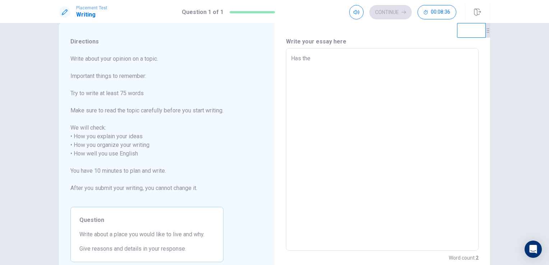
type textarea "x"
type textarea "Has the"
type textarea "x"
type textarea "Has the p"
type textarea "x"
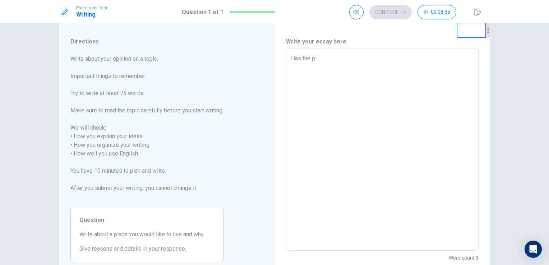
type textarea "Has the pl"
type textarea "x"
type textarea "Has the pla"
type textarea "x"
type textarea "Has the plac"
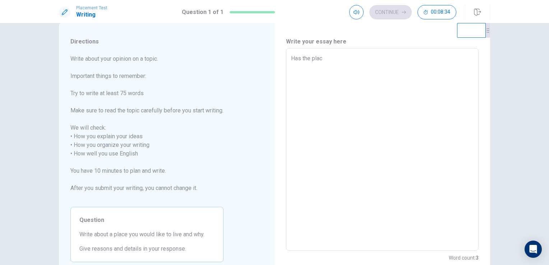
type textarea "x"
type textarea "Has the place"
type textarea "x"
type textarea "Has the place"
type textarea "x"
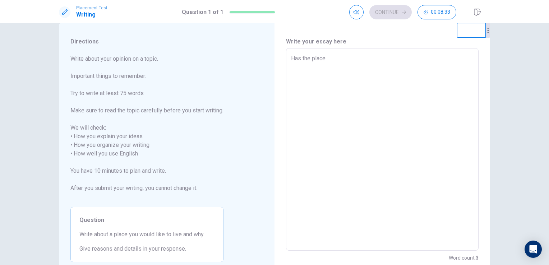
type textarea "Has the place w"
type textarea "x"
type textarea "Has the place we"
type textarea "x"
type textarea "Has the place we"
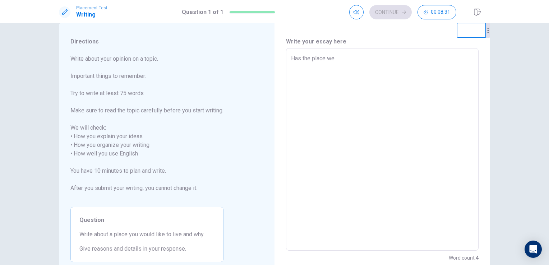
type textarea "x"
type textarea "Has the place we l"
type textarea "x"
type textarea "Has the place we li"
type textarea "x"
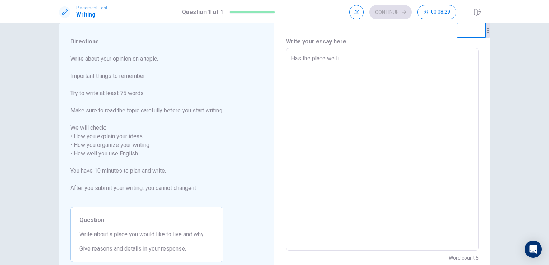
type textarea "Has the place we liv"
type textarea "x"
type textarea "Has the place we live"
type textarea "x"
type textarea "Has the place we live"
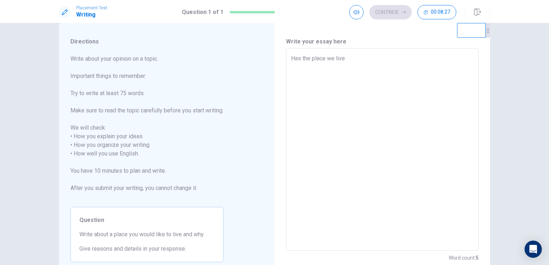
type textarea "x"
type textarea "Has the place we live"
type textarea "x"
type textarea "Has the place we liv"
type textarea "x"
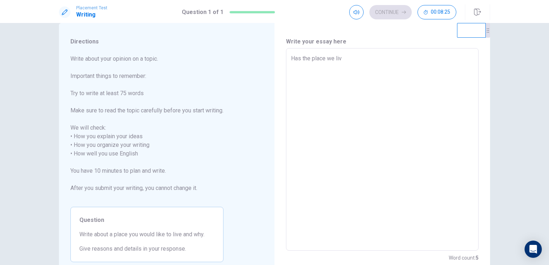
type textarea "Has the place we li"
type textarea "x"
type textarea "Has the place we l"
type textarea "x"
type textarea "Has the place we"
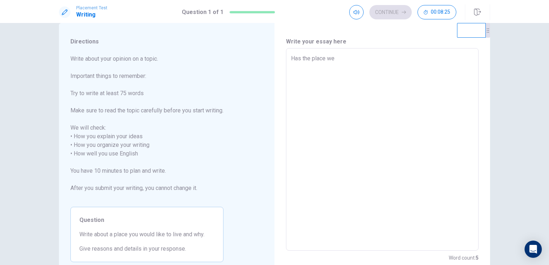
type textarea "x"
type textarea "Has the place we"
type textarea "x"
type textarea "Has the place w"
type textarea "x"
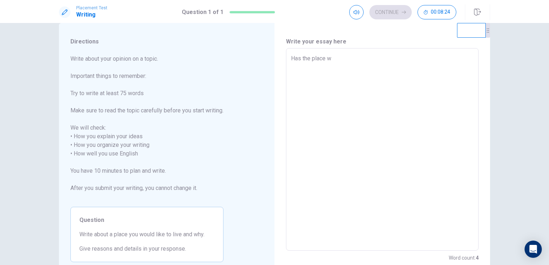
type textarea "Has the place"
type textarea "x"
type textarea "Has the place"
type textarea "x"
type textarea "Has the place"
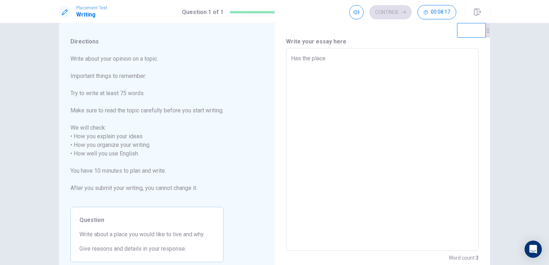
type textarea "x"
type textarea "Has the place w"
type textarea "x"
type textarea "Has the place we"
type textarea "x"
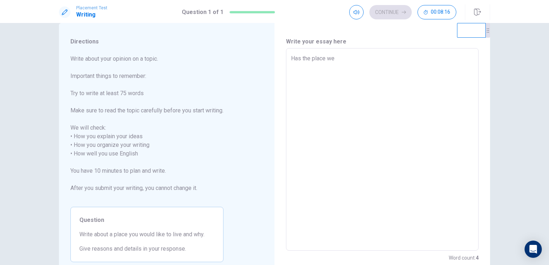
type textarea "Has the place we"
type textarea "x"
type textarea "Has the place we l"
type textarea "x"
type textarea "Has the place we li"
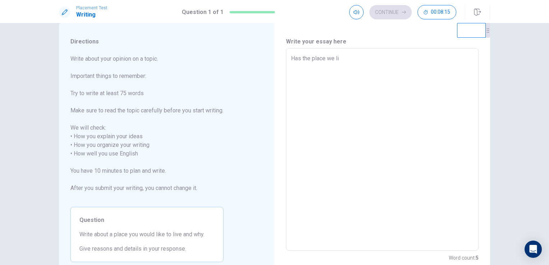
type textarea "x"
type textarea "Has the place we liv"
type textarea "x"
type textarea "Has the place we live"
type textarea "x"
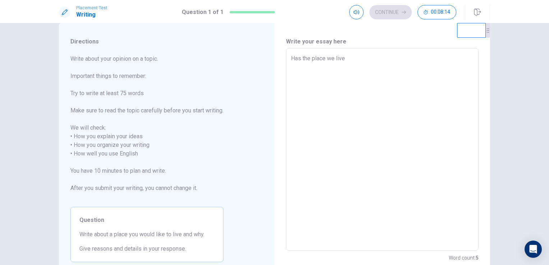
type textarea "Has the place we live"
type textarea "x"
type textarea "Has the place we live a"
type textarea "x"
type textarea "Has the place we live an"
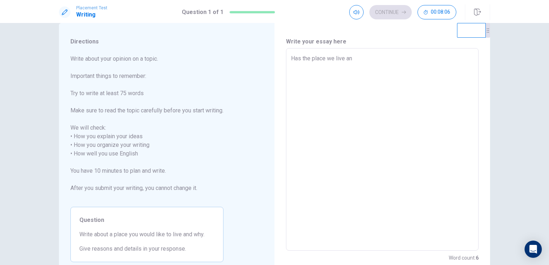
type textarea "x"
type textarea "Has the place we live an"
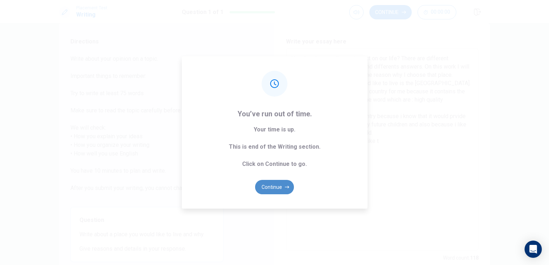
click at [273, 192] on button "Continue" at bounding box center [274, 187] width 39 height 14
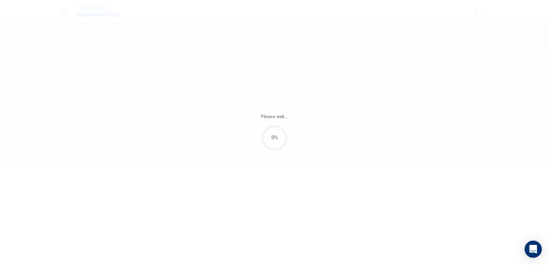
scroll to position [0, 0]
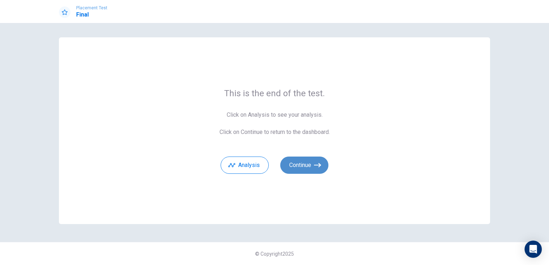
click at [273, 168] on button "Continue" at bounding box center [304, 165] width 48 height 17
